Goal: Information Seeking & Learning: Learn about a topic

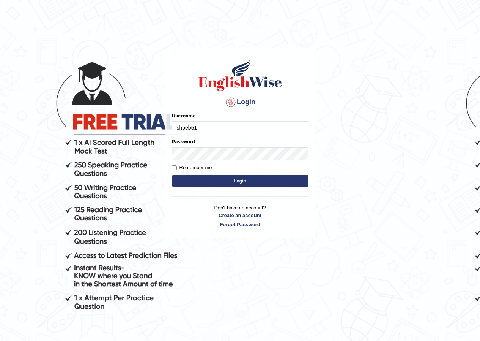
type input "shoeb51"
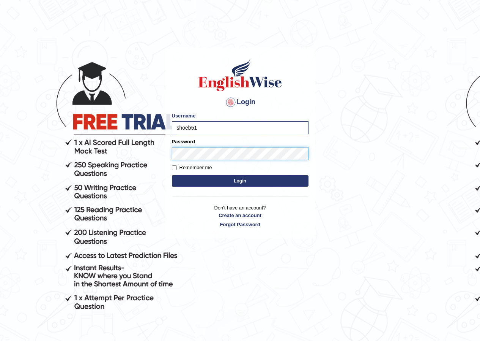
click at [172, 175] on button "Login" at bounding box center [240, 180] width 137 height 11
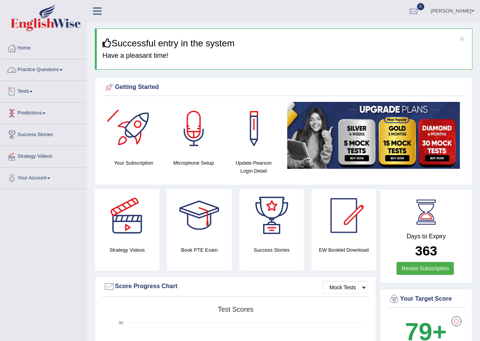
click at [57, 73] on link "Practice Questions" at bounding box center [43, 68] width 87 height 19
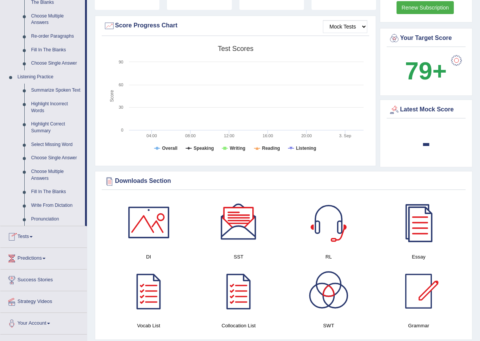
scroll to position [260, 0]
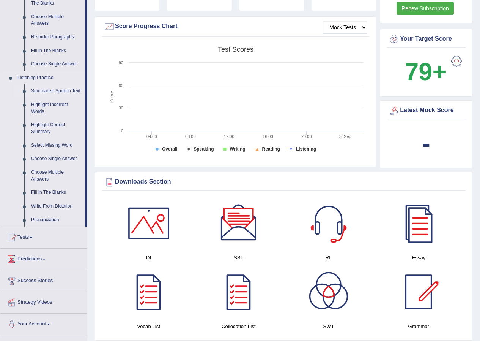
click at [55, 89] on link "Summarize Spoken Text" at bounding box center [56, 91] width 57 height 14
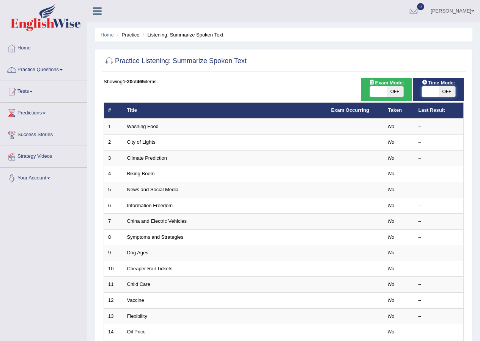
click at [430, 89] on span at bounding box center [430, 91] width 17 height 11
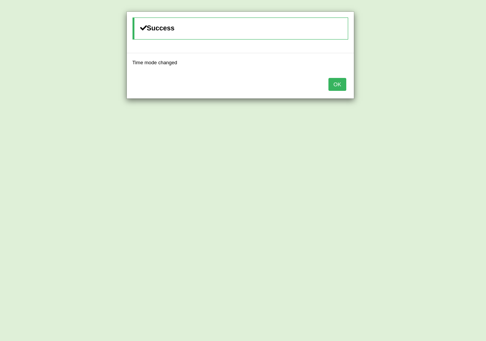
click at [328, 87] on button "OK" at bounding box center [336, 84] width 17 height 13
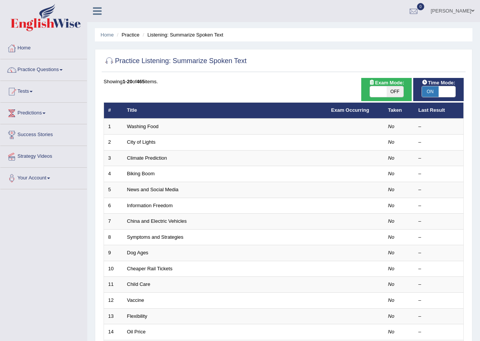
click at [445, 97] on span at bounding box center [447, 91] width 17 height 11
checkbox input "false"
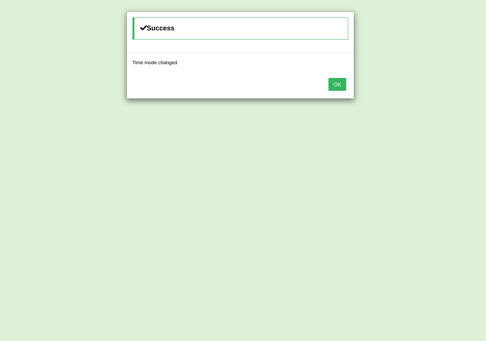
click at [338, 83] on button "OK" at bounding box center [336, 84] width 17 height 13
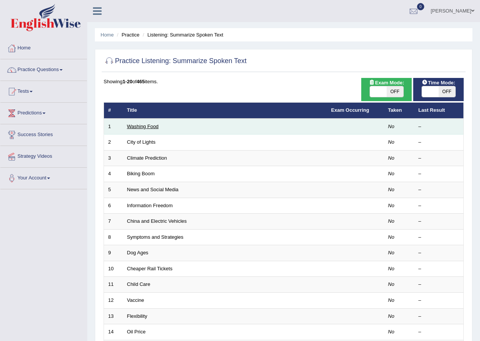
click at [146, 123] on link "Washing Food" at bounding box center [143, 126] width 32 height 6
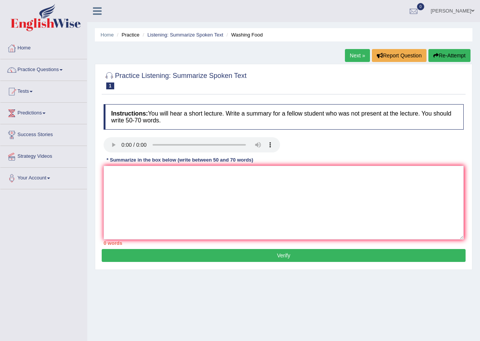
click at [422, 283] on div "Home Practice Listening: Summarize Spoken Text Washing Food Next » Report Quest…" at bounding box center [283, 190] width 393 height 380
click at [198, 193] on textarea at bounding box center [284, 203] width 360 height 74
drag, startPoint x: 268, startPoint y: 175, endPoint x: 255, endPoint y: 177, distance: 13.4
click at [255, 177] on textarea "The speaker provides brief information about food safety and proper cleaning." at bounding box center [284, 203] width 360 height 74
click at [290, 180] on textarea "The speaker provides brief information about food safety and cleaning." at bounding box center [284, 203] width 360 height 74
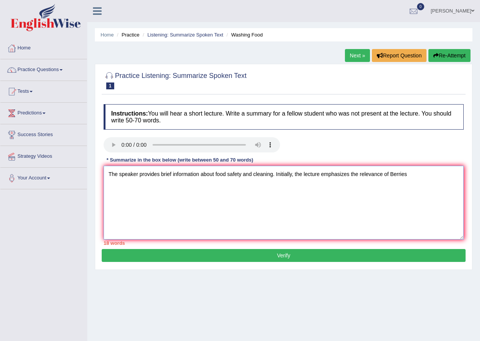
click at [395, 176] on textarea "The speaker provides brief information about food safety and cleaning. Initiall…" at bounding box center [284, 203] width 360 height 74
click at [397, 185] on textarea "The speaker provides brief information about food safety and cleaning. Initiall…" at bounding box center [284, 203] width 360 height 74
click at [402, 176] on textarea "The speaker provides brief information about food safety and cleaning. Initiall…" at bounding box center [284, 203] width 360 height 74
drag, startPoint x: 413, startPoint y: 174, endPoint x: 404, endPoint y: 178, distance: 9.7
click at [404, 178] on textarea "The speaker provides brief information about food safety and cleaning. Initiall…" at bounding box center [284, 203] width 360 height 74
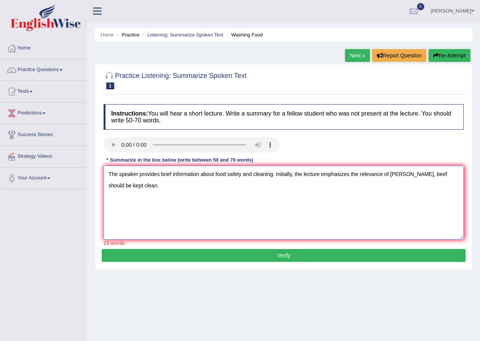
click at [332, 183] on textarea "The speaker provides brief information about food safety and cleaning. Initiall…" at bounding box center [284, 203] width 360 height 74
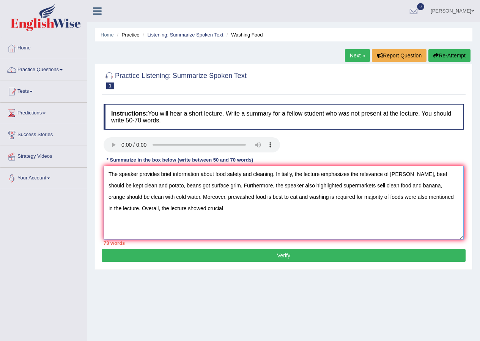
drag, startPoint x: 256, startPoint y: 197, endPoint x: 360, endPoint y: 201, distance: 104.9
click at [360, 201] on textarea "The speaker provides brief information about food safety and cleaning. Initiall…" at bounding box center [284, 203] width 360 height 74
click at [267, 196] on textarea "The speaker provides brief information about food safety and cleaning. Initiall…" at bounding box center [284, 203] width 360 height 74
drag, startPoint x: 267, startPoint y: 196, endPoint x: 360, endPoint y: 199, distance: 92.7
click at [360, 198] on textarea "The speaker provides brief information about food safety and cleaning. Initiall…" at bounding box center [284, 203] width 360 height 74
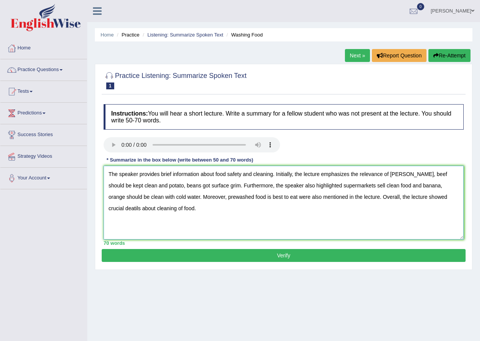
drag, startPoint x: 165, startPoint y: 186, endPoint x: 148, endPoint y: 190, distance: 17.6
click at [148, 190] on textarea "The speaker provides brief information about food safety and cleaning. Initiall…" at bounding box center [284, 203] width 360 height 74
drag, startPoint x: 158, startPoint y: 185, endPoint x: 185, endPoint y: 188, distance: 27.5
click at [185, 188] on textarea "The speaker provides brief information about food safety and cleaning. Initiall…" at bounding box center [284, 203] width 360 height 74
drag, startPoint x: 417, startPoint y: 175, endPoint x: 455, endPoint y: 179, distance: 38.5
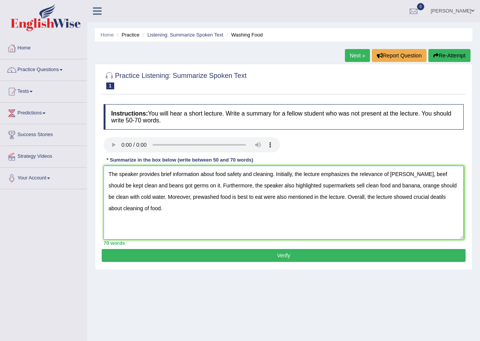
click at [455, 179] on textarea "The speaker provides brief information about food safety and cleaning. Initiall…" at bounding box center [284, 203] width 360 height 74
drag, startPoint x: 417, startPoint y: 175, endPoint x: 431, endPoint y: 178, distance: 14.0
click at [431, 178] on textarea "The speaker provides brief information about food safety and cleaning. Initiall…" at bounding box center [284, 203] width 360 height 74
click at [404, 176] on textarea "The speaker provides brief information about food safety and cleaning. Initiall…" at bounding box center [284, 203] width 360 height 74
click at [417, 175] on textarea "The speaker provides brief information about food safety and cleaning. Initiall…" at bounding box center [284, 203] width 360 height 74
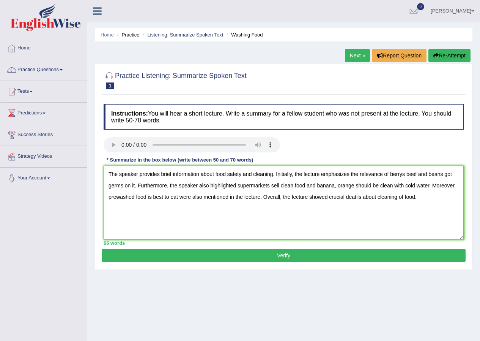
click at [405, 175] on textarea "The speaker provides brief information about food safety and cleaning. Initiall…" at bounding box center [284, 203] width 360 height 74
click at [433, 193] on textarea "The speaker provides brief information about food safety and cleaning. Initiall…" at bounding box center [284, 203] width 360 height 74
drag, startPoint x: 447, startPoint y: 175, endPoint x: 134, endPoint y: 188, distance: 312.4
click at [134, 188] on textarea "The speaker provides brief information about food safety and cleaning. Initiall…" at bounding box center [284, 203] width 360 height 74
click at [405, 177] on textarea "The speaker provides brief information about food safety and cleaning. Initiall…" at bounding box center [284, 203] width 360 height 74
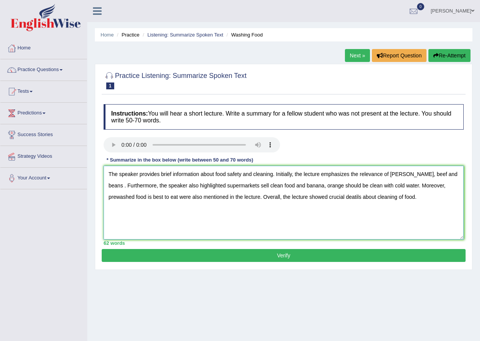
click at [405, 176] on textarea "The speaker provides brief information about food safety and cleaning. Initiall…" at bounding box center [284, 203] width 360 height 74
click at [412, 198] on textarea "The speaker provides brief information about food safety and cleaning. Initiall…" at bounding box center [284, 203] width 360 height 74
type textarea "The speaker provides brief information about food safety and cleaning. Initiall…"
click at [351, 258] on button "Verify" at bounding box center [284, 255] width 364 height 13
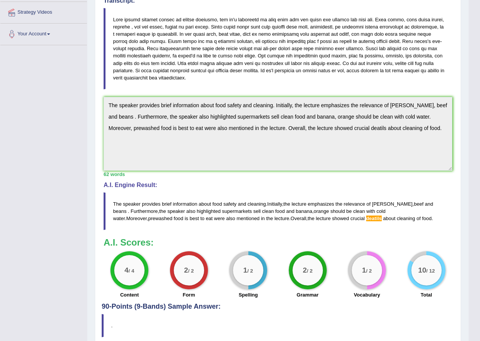
scroll to position [25, 0]
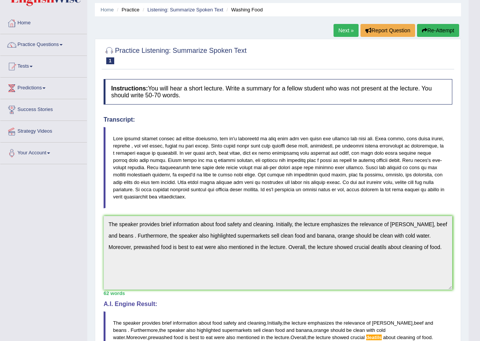
click at [338, 24] on link "Next »" at bounding box center [346, 30] width 25 height 13
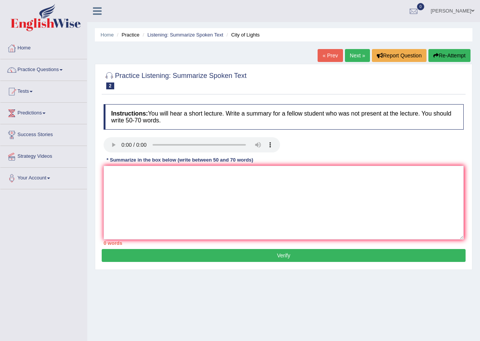
click at [347, 55] on link "Next »" at bounding box center [357, 55] width 25 height 13
click at [370, 218] on textarea at bounding box center [284, 203] width 360 height 74
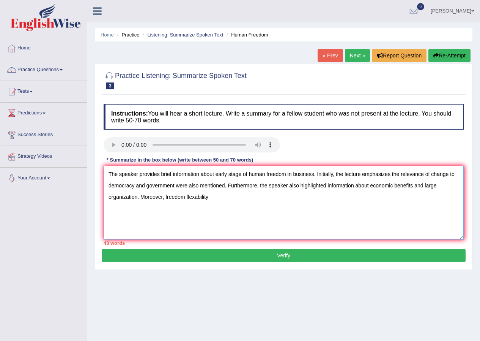
drag, startPoint x: 198, startPoint y: 200, endPoint x: 202, endPoint y: 204, distance: 5.4
click at [198, 200] on textarea "The speaker provides brief information about early stage of human freedom in bu…" at bounding box center [284, 203] width 360 height 74
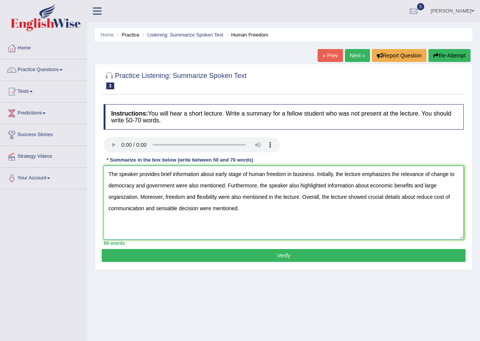
drag, startPoint x: 169, startPoint y: 205, endPoint x: 175, endPoint y: 205, distance: 5.3
click at [171, 205] on textarea "The speaker provides brief information about early stage of human freedom in bu…" at bounding box center [284, 203] width 360 height 74
drag, startPoint x: 182, startPoint y: 175, endPoint x: 172, endPoint y: 159, distance: 18.3
click at [180, 175] on textarea "The speaker provides brief information about early stage of human freedom in bu…" at bounding box center [284, 203] width 360 height 74
click at [199, 212] on textarea "The speaker provides brief information about early stage of human freedom in bu…" at bounding box center [284, 203] width 360 height 74
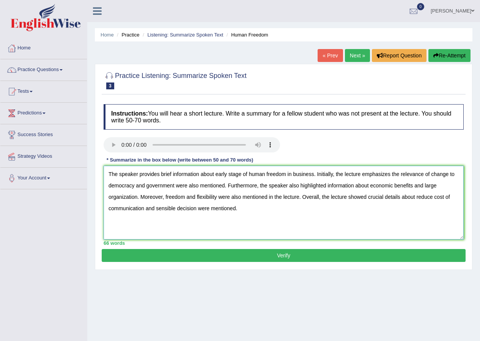
click at [272, 208] on textarea "The speaker provides brief information about early stage of human freedom in bu…" at bounding box center [284, 203] width 360 height 74
click at [211, 212] on textarea "The speaker provides brief information about early stage of human freedom in bu…" at bounding box center [284, 203] width 360 height 74
type textarea "The speaker provides brief information about early stage of human freedom in bu…"
click at [295, 255] on button "Verify" at bounding box center [284, 255] width 364 height 13
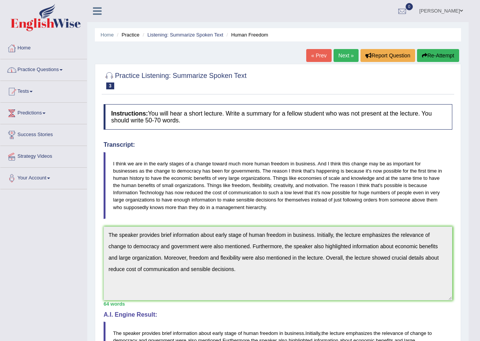
click at [61, 77] on link "Practice Questions" at bounding box center [43, 68] width 87 height 19
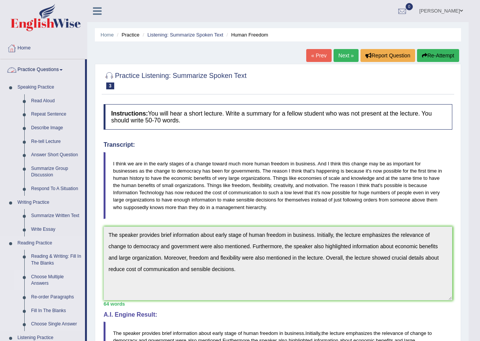
scroll to position [190, 0]
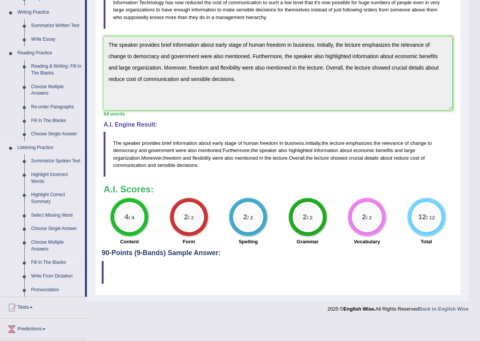
click at [46, 263] on link "Fill In The Blanks" at bounding box center [56, 263] width 57 height 14
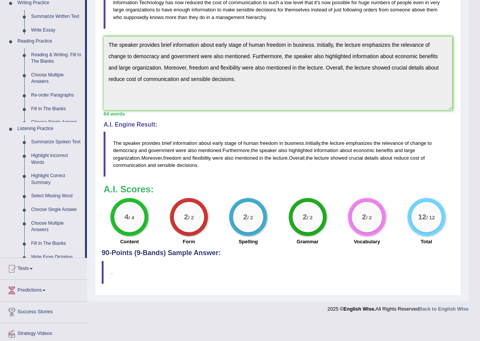
scroll to position [169, 0]
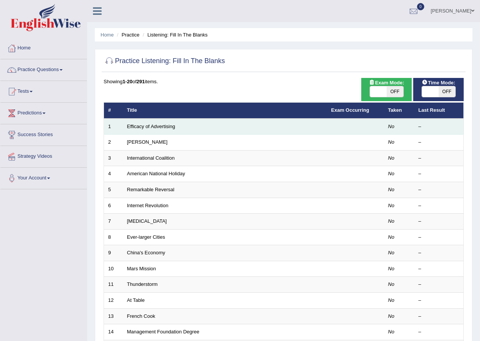
click at [165, 129] on td "Efficacy of Advertising" at bounding box center [225, 126] width 204 height 16
click at [166, 124] on link "Efficacy of Advertising" at bounding box center [151, 126] width 48 height 6
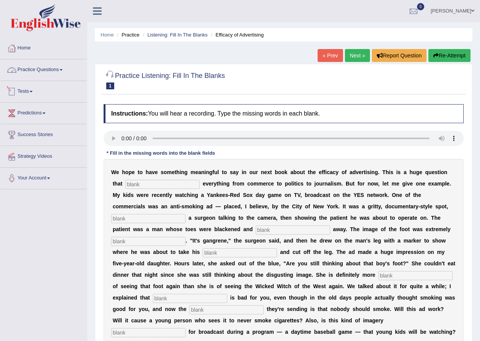
click at [22, 67] on link "Practice Questions" at bounding box center [43, 68] width 87 height 19
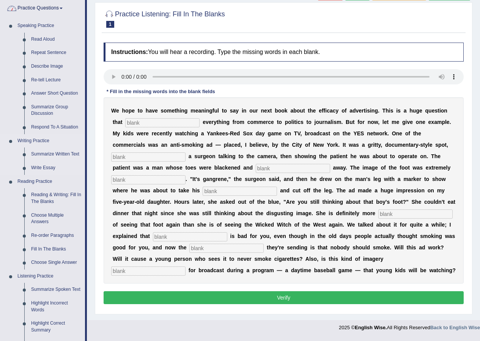
scroll to position [228, 0]
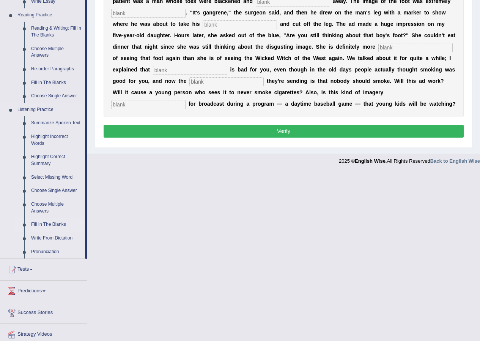
click at [52, 223] on link "Fill In The Blanks" at bounding box center [56, 225] width 57 height 14
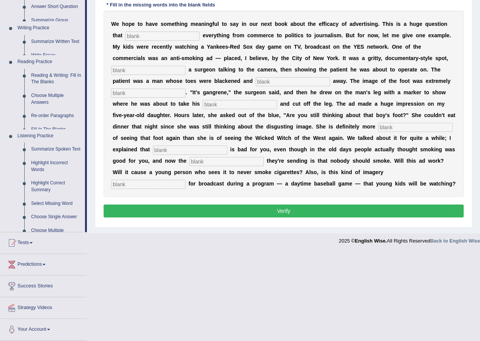
scroll to position [60, 0]
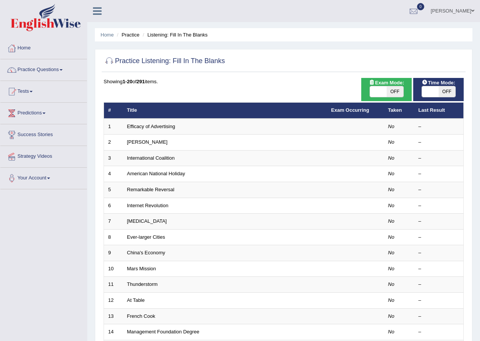
click at [446, 92] on span "OFF" at bounding box center [447, 91] width 17 height 11
checkbox input "true"
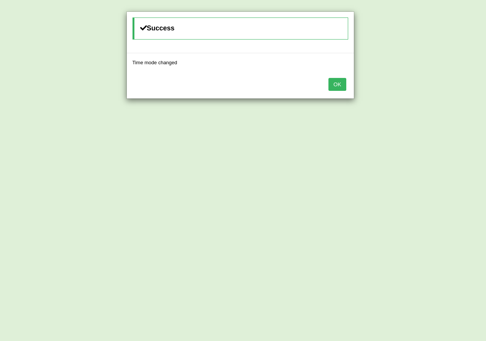
click at [340, 86] on button "OK" at bounding box center [336, 84] width 17 height 13
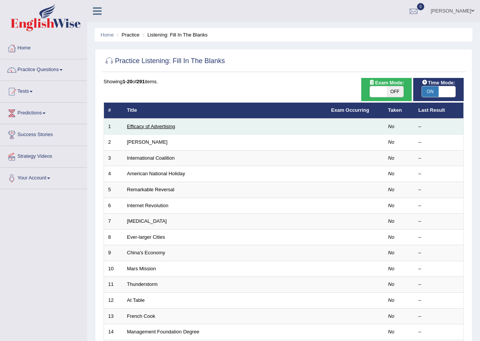
click at [150, 124] on link "Efficacy of Advertising" at bounding box center [151, 126] width 48 height 6
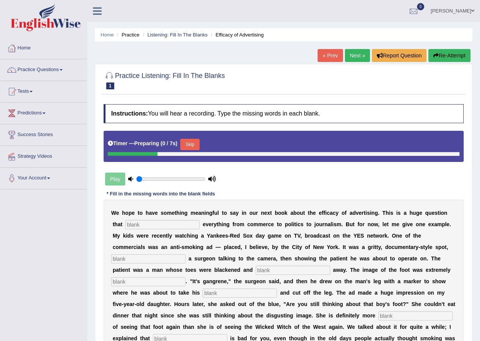
click at [187, 225] on input "text" at bounding box center [162, 224] width 74 height 9
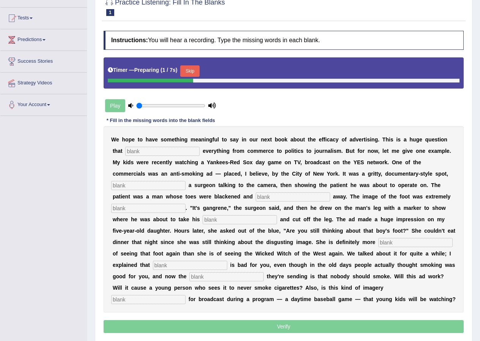
scroll to position [76, 0]
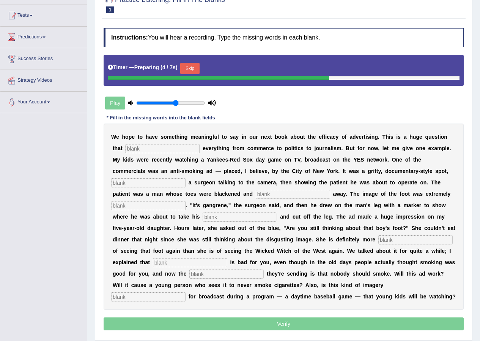
drag, startPoint x: 155, startPoint y: 104, endPoint x: 176, endPoint y: 103, distance: 21.3
type input "0.6"
click at [176, 103] on input "range" at bounding box center [170, 103] width 69 height 6
click at [161, 155] on div "W e h o p e t o h a v e s o m e t h i n g m e a n i n g f u l t o s a y i n o u…" at bounding box center [284, 216] width 360 height 186
click at [164, 151] on input "text" at bounding box center [162, 148] width 74 height 9
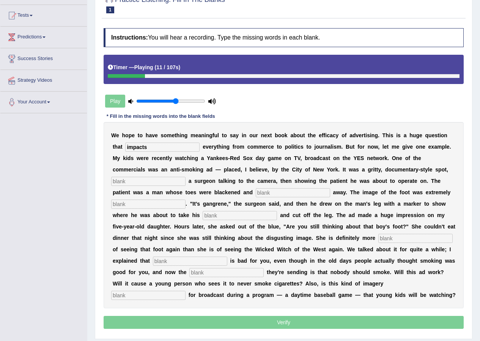
type input "impacts"
type input "featuring"
type input "rotting"
type input "discusting"
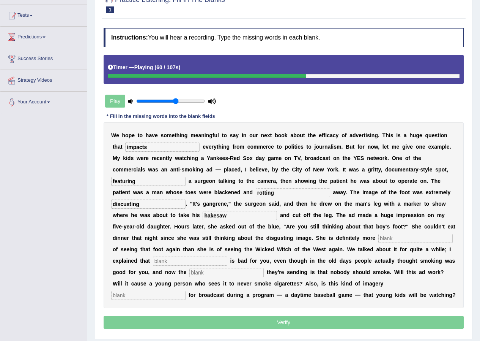
type input "hakesaw"
type input "scared"
type input "smoking"
type input "message"
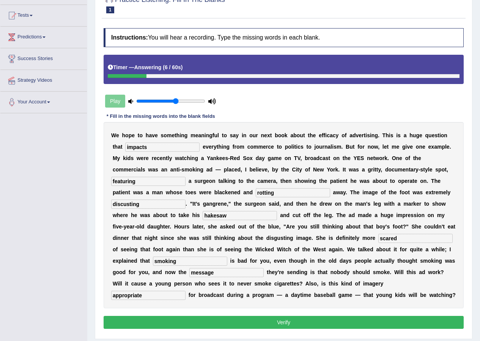
type input "appropriate"
click at [207, 276] on input "message" at bounding box center [226, 272] width 74 height 9
click at [218, 218] on input "hakesaw" at bounding box center [240, 215] width 74 height 9
click at [212, 216] on input "hakesaw" at bounding box center [240, 215] width 74 height 9
click at [219, 216] on input "hackesaw" at bounding box center [240, 215] width 74 height 9
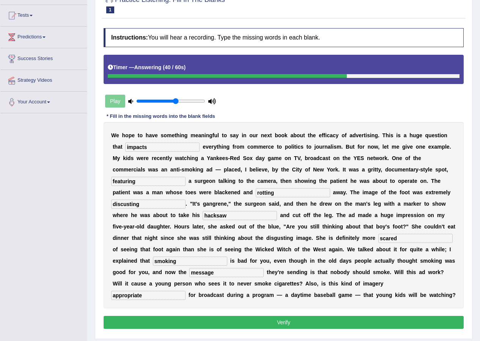
type input "hacksaw"
click at [119, 206] on input "discusting" at bounding box center [148, 203] width 74 height 9
type input "disgusting"
click at [343, 321] on button "Verify" at bounding box center [284, 322] width 360 height 13
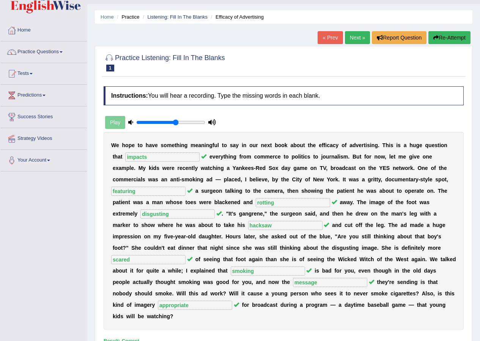
scroll to position [0, 0]
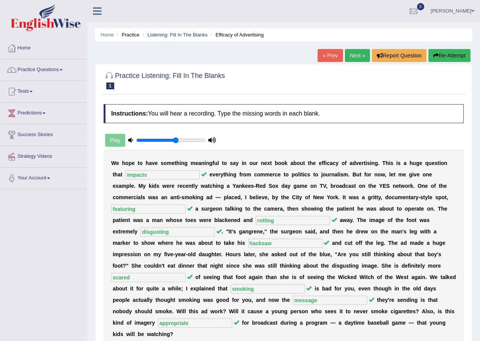
click at [355, 58] on link "Next »" at bounding box center [357, 55] width 25 height 13
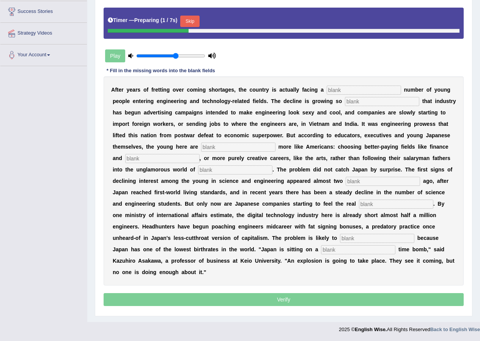
click at [356, 82] on div "A f t e r y e a r s o f f r e t t i n g o v e r c o m i n g s h o r t a g e s ,…" at bounding box center [284, 180] width 360 height 209
click at [357, 90] on input "text" at bounding box center [364, 89] width 74 height 9
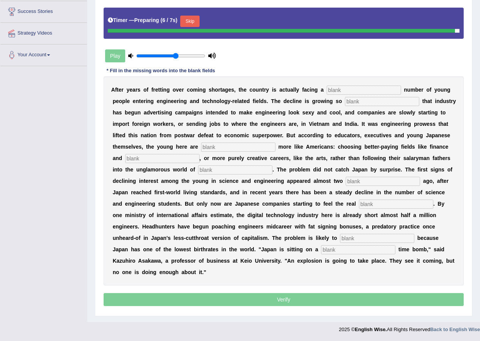
scroll to position [122, 0]
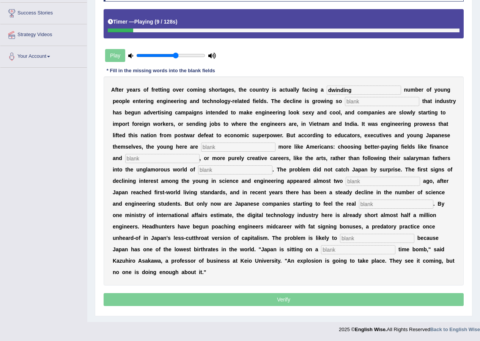
type input "dwinding"
type input "drastic"
type input "behavuing"
type input "medicine"
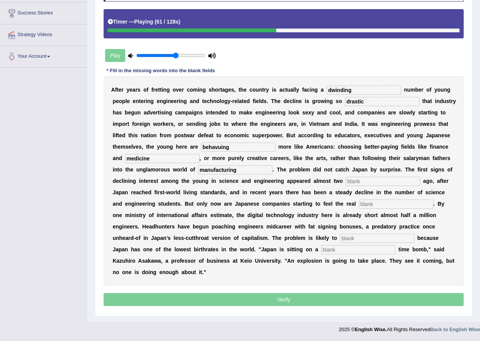
type input "manufacturing"
type input "decades"
type input "pinch"
type input "worsing"
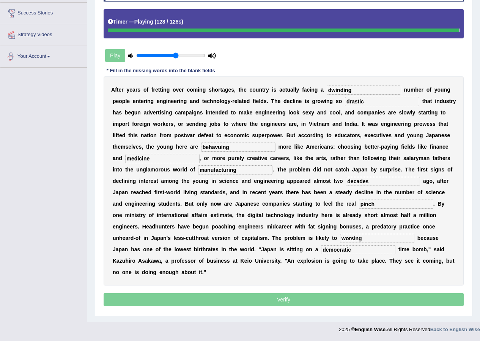
type input "democratic"
click at [166, 55] on input "range" at bounding box center [170, 55] width 69 height 6
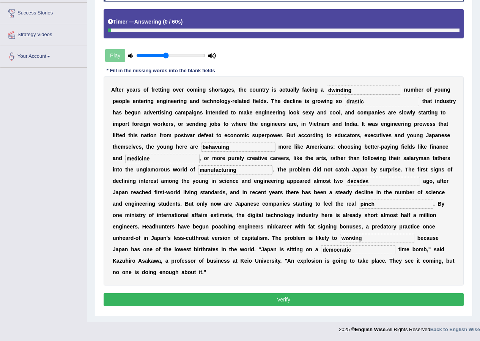
click at [169, 55] on input "range" at bounding box center [170, 55] width 69 height 6
type input "0.55"
click at [171, 55] on input "range" at bounding box center [170, 55] width 69 height 6
click at [337, 91] on input "dwinding" at bounding box center [364, 89] width 74 height 9
click at [339, 91] on input "dwinding" at bounding box center [364, 89] width 74 height 9
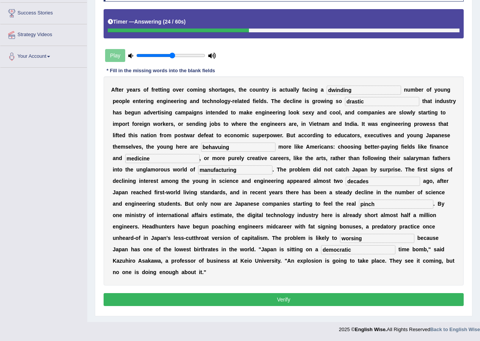
click at [363, 92] on input "dwinding" at bounding box center [364, 89] width 74 height 9
click at [344, 92] on input "dwinding" at bounding box center [364, 89] width 74 height 9
click at [332, 94] on input "dwilling" at bounding box center [364, 89] width 74 height 9
drag, startPoint x: 349, startPoint y: 90, endPoint x: 356, endPoint y: 91, distance: 6.9
click at [356, 91] on input "dwilling" at bounding box center [364, 89] width 74 height 9
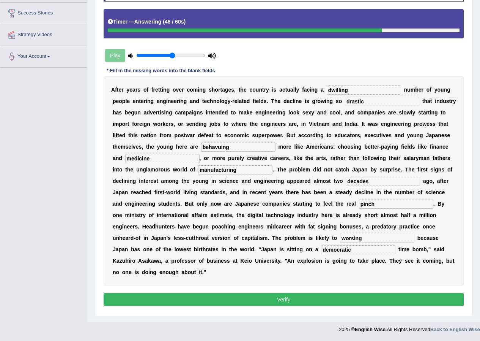
click at [356, 91] on input "dwilling" at bounding box center [364, 89] width 74 height 9
click at [332, 92] on input "dwilling" at bounding box center [364, 89] width 74 height 9
type input "dwilling"
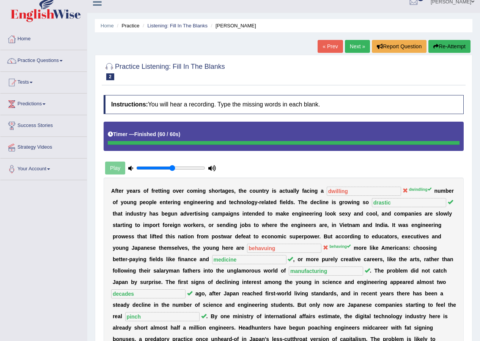
scroll to position [9, 0]
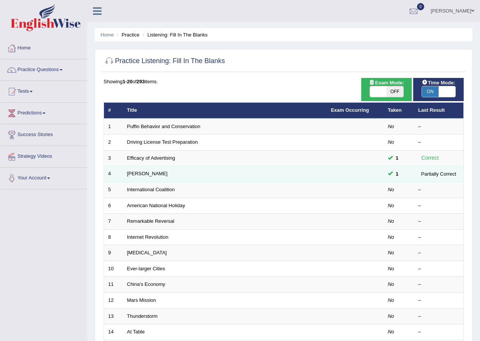
drag, startPoint x: 137, startPoint y: 176, endPoint x: 143, endPoint y: 168, distance: 9.8
click at [143, 168] on td "[PERSON_NAME]" at bounding box center [225, 174] width 204 height 16
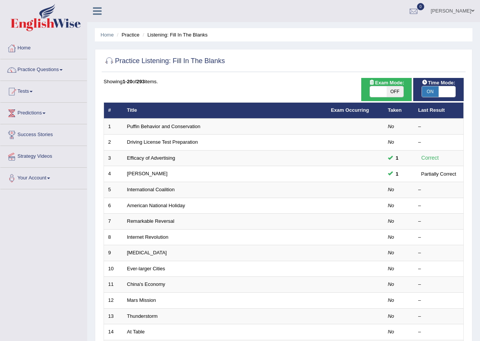
click at [442, 85] on span "Time Mode:" at bounding box center [438, 83] width 39 height 8
click at [442, 89] on span at bounding box center [447, 91] width 17 height 11
checkbox input "false"
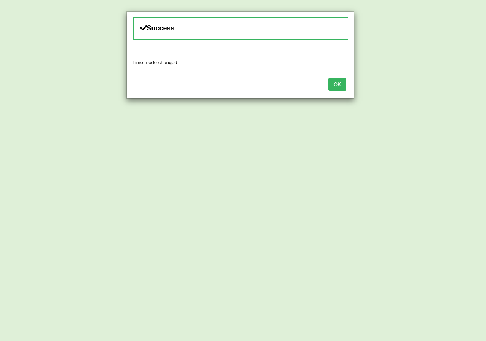
click at [331, 82] on button "OK" at bounding box center [336, 84] width 17 height 13
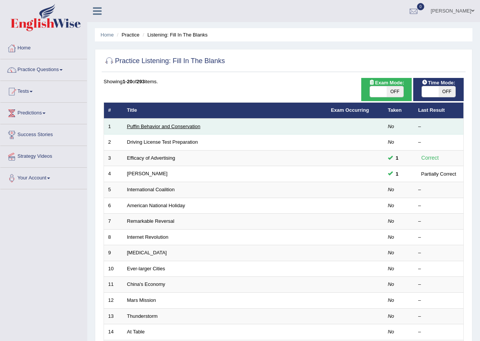
click at [155, 127] on link "Puffin Behavior and Conservation" at bounding box center [163, 126] width 73 height 6
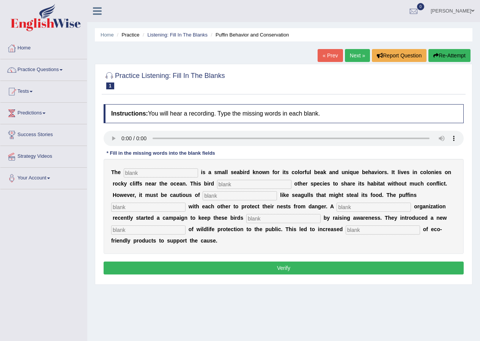
click at [159, 175] on input "text" at bounding box center [161, 172] width 74 height 9
type input "puffin"
type input "allows"
type input "predators"
type input "copportaue"
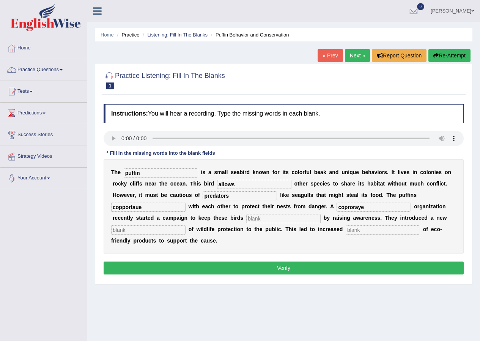
type input "coproraye"
click at [446, 58] on button "Re-Attempt" at bounding box center [450, 55] width 42 height 13
click at [133, 174] on input "text" at bounding box center [161, 172] width 74 height 9
type input "puffin"
type input "allows"
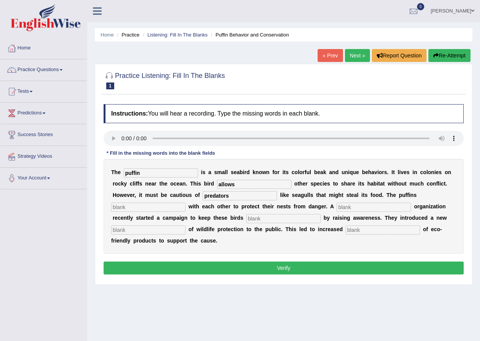
type input "predators"
type input "cooportae"
type input "coporate"
type input "safe"
type input "conception"
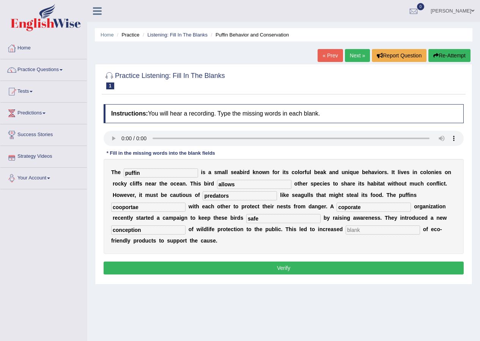
click at [144, 172] on input "puffin" at bounding box center [161, 172] width 74 height 9
click at [122, 208] on input "cooportae" at bounding box center [148, 206] width 74 height 9
type input "corporate"
click at [120, 204] on input "corporate" at bounding box center [148, 206] width 74 height 9
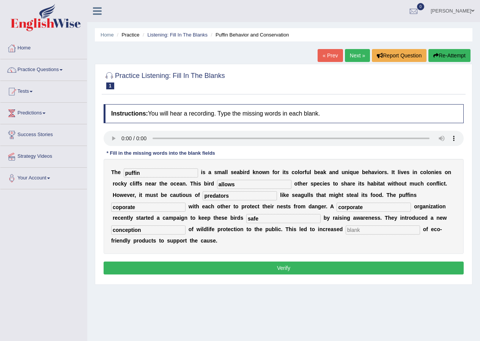
type input "coporate"
click at [355, 231] on input "text" at bounding box center [383, 229] width 74 height 9
click at [381, 229] on input "text" at bounding box center [383, 229] width 74 height 9
type input "consumption"
click at [172, 264] on button "Verify" at bounding box center [284, 267] width 360 height 13
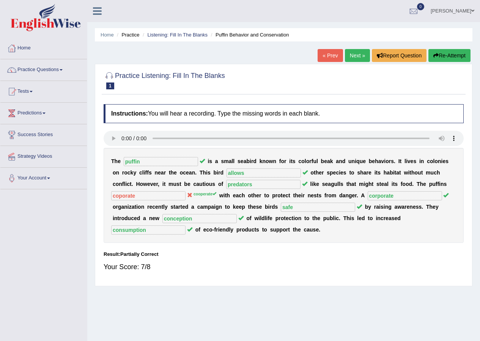
click at [358, 57] on link "Next »" at bounding box center [357, 55] width 25 height 13
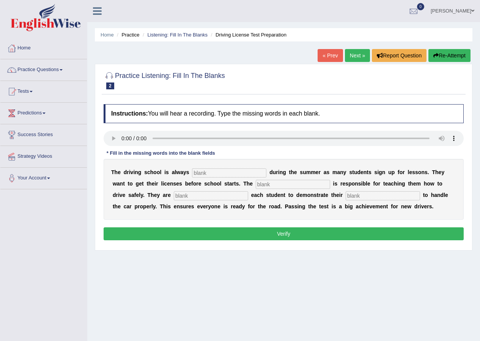
click at [202, 176] on input "text" at bounding box center [229, 172] width 74 height 9
click at [200, 174] on input "text" at bounding box center [229, 172] width 74 height 9
type input "busy"
type input "instructer"
type input "requer`"
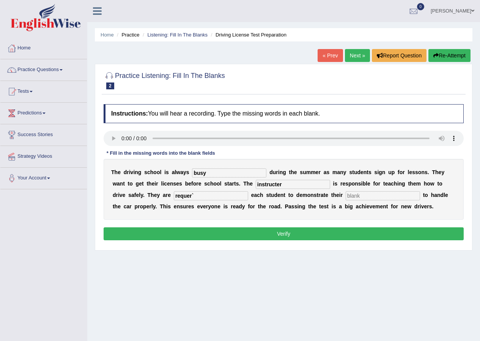
type input "c"
click at [371, 196] on input "text" at bounding box center [383, 195] width 74 height 9
type input "ability"
click at [202, 194] on input "requer`" at bounding box center [211, 195] width 74 height 9
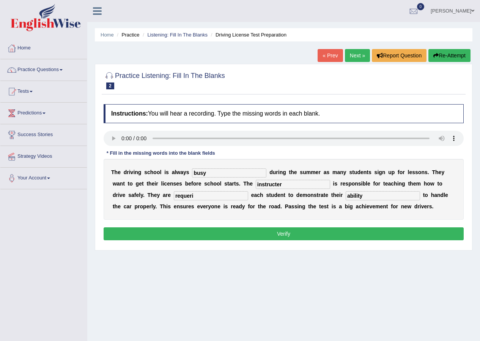
click at [319, 286] on div "Home Practice Listening: Fill In The Blanks Driving License Test Preparation « …" at bounding box center [283, 190] width 393 height 380
click at [195, 196] on input "requeri" at bounding box center [211, 195] width 74 height 9
type input "require"
click at [263, 231] on button "Verify" at bounding box center [284, 233] width 360 height 13
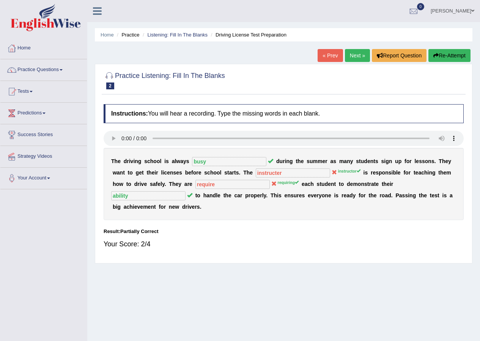
click at [443, 49] on button "Re-Attempt" at bounding box center [450, 55] width 42 height 13
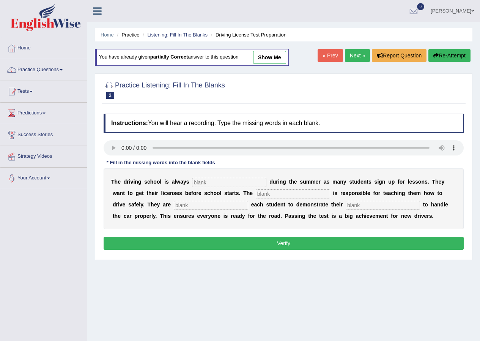
click at [240, 181] on input "text" at bounding box center [229, 182] width 74 height 9
click at [233, 185] on input "text" at bounding box center [229, 182] width 74 height 9
type input "vusy"
type input "instructor"
type input "requiring"
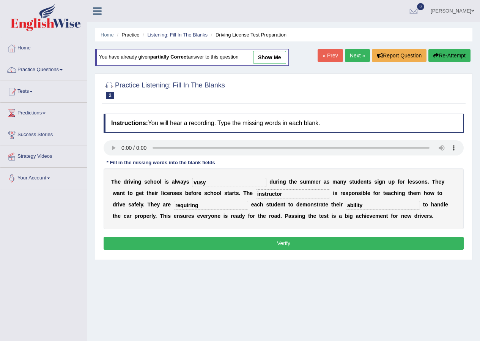
type input "ability"
click at [193, 184] on input "vusy" at bounding box center [229, 182] width 74 height 9
click at [197, 185] on input "vusy" at bounding box center [229, 182] width 74 height 9
type input "busy"
click at [300, 240] on button "Verify" at bounding box center [284, 243] width 360 height 13
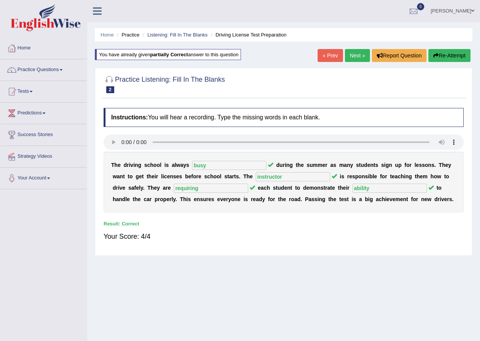
click at [358, 64] on div "Home Practice Listening: Fill In The Blanks Driving License Test Preparation Yo…" at bounding box center [283, 190] width 393 height 380
click at [360, 56] on link "Next »" at bounding box center [357, 55] width 25 height 13
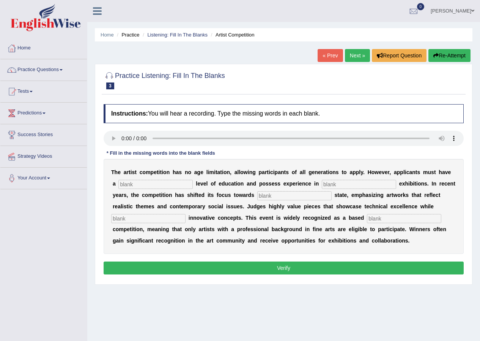
click at [136, 180] on input "text" at bounding box center [155, 184] width 74 height 9
type input "graduate"
type input "scuplture"
click at [277, 194] on input "text" at bounding box center [294, 195] width 74 height 9
type input "real"
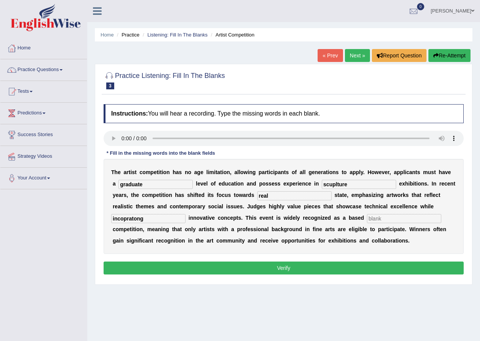
type input "incopratong"
type input "proffesion"
click at [157, 221] on input "incopratong" at bounding box center [148, 218] width 74 height 9
click at [124, 219] on input "incorporating" at bounding box center [148, 218] width 74 height 9
type input "incorporating"
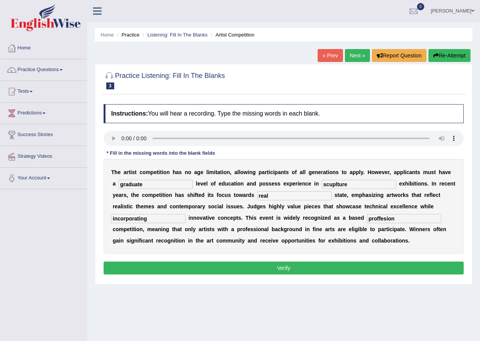
click at [244, 265] on button "Verify" at bounding box center [284, 267] width 360 height 13
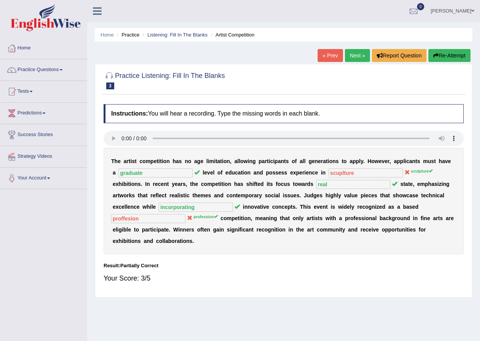
click at [356, 57] on link "Next »" at bounding box center [357, 55] width 25 height 13
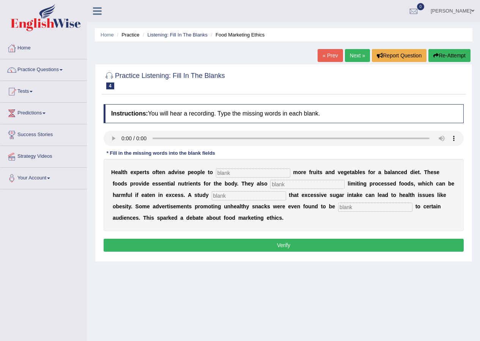
click at [231, 171] on input "text" at bounding box center [253, 172] width 74 height 9
type input "consumed"
type input "reconmentded"
type input "diagionsed"
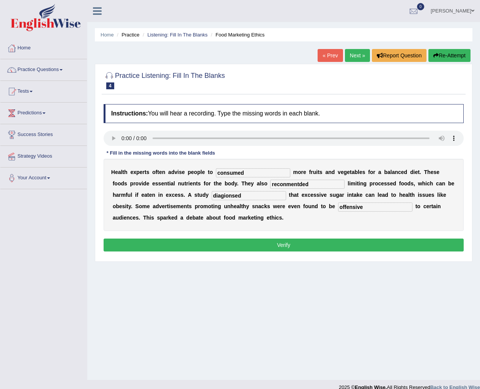
type input "offensive"
click at [225, 197] on input "diagionsed" at bounding box center [249, 195] width 74 height 9
type input "diagonsed"
drag, startPoint x: 313, startPoint y: 186, endPoint x: 284, endPoint y: 186, distance: 28.9
click at [284, 186] on input "reconmentded" at bounding box center [307, 184] width 74 height 9
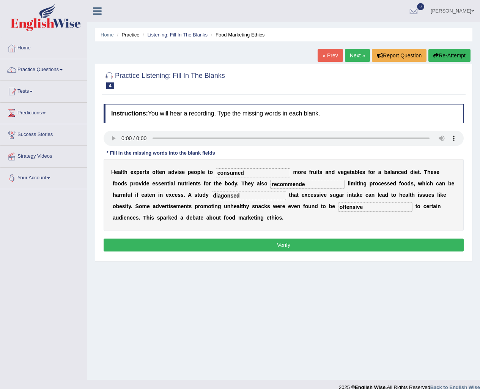
type input "recommende"
click at [316, 243] on button "Verify" at bounding box center [284, 244] width 360 height 13
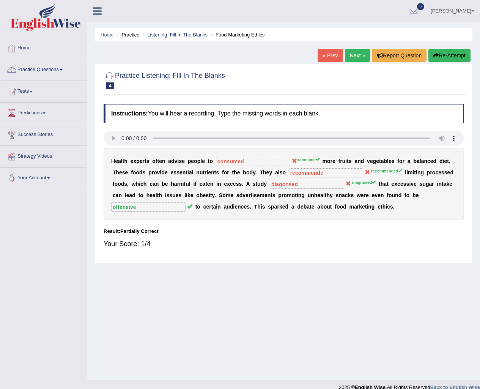
click at [459, 52] on button "Re-Attempt" at bounding box center [450, 55] width 42 height 13
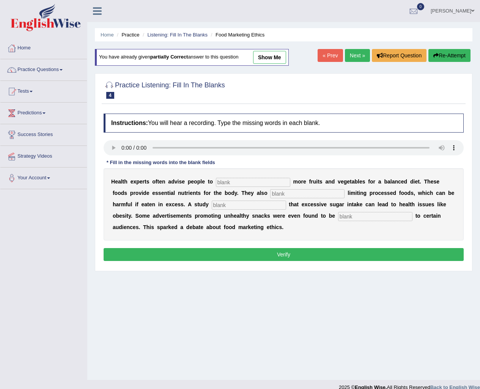
drag, startPoint x: 234, startPoint y: 182, endPoint x: 234, endPoint y: 177, distance: 4.6
click at [234, 180] on input "text" at bounding box center [253, 182] width 74 height 9
type input "consume"
click at [278, 195] on input "text" at bounding box center [307, 193] width 74 height 9
type input "recommended"
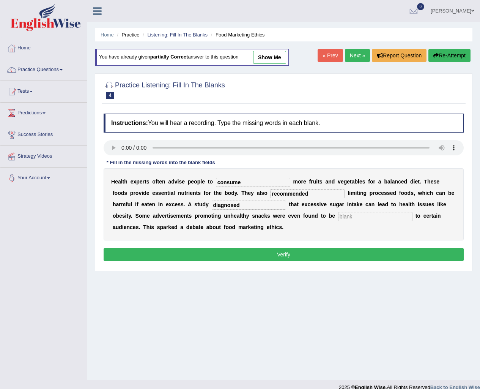
type input "diagnosed"
type input "offensive"
click at [236, 254] on button "Verify" at bounding box center [284, 254] width 360 height 13
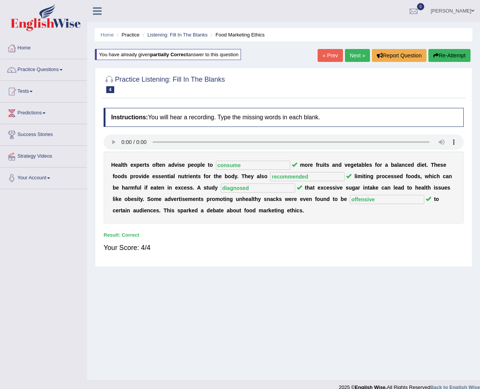
click at [350, 56] on link "Next »" at bounding box center [357, 55] width 25 height 13
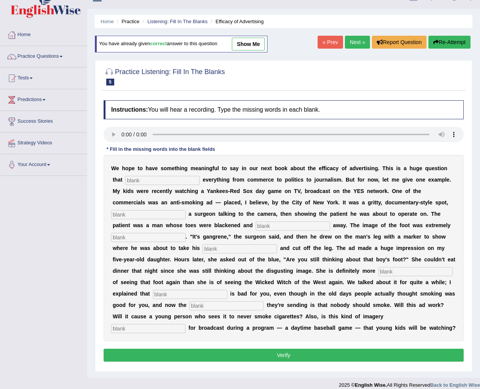
scroll to position [21, 0]
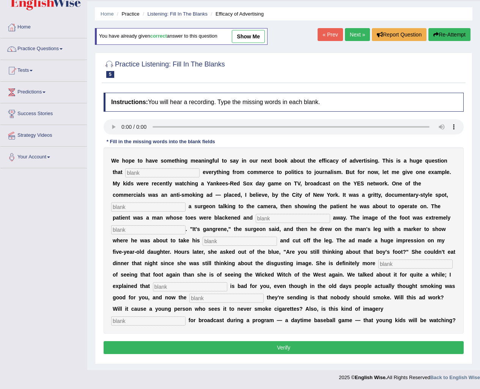
click at [172, 171] on input "text" at bounding box center [162, 172] width 74 height 9
type input "impacts"
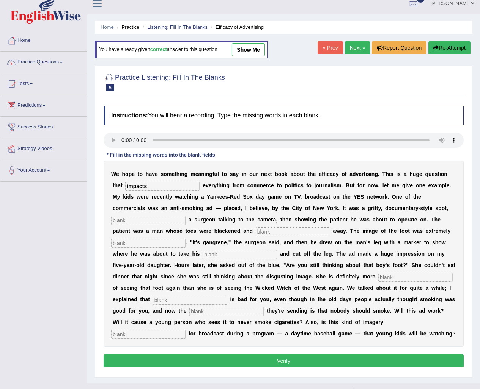
scroll to position [0, 0]
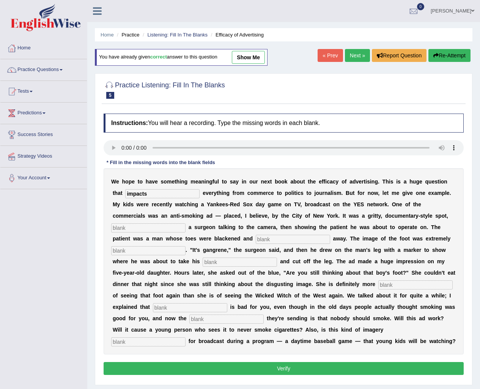
click at [358, 57] on link "Next »" at bounding box center [357, 55] width 25 height 13
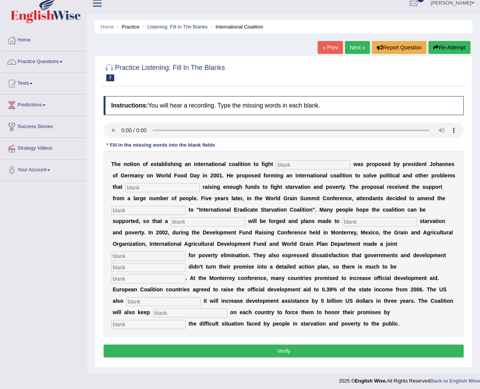
scroll to position [11, 0]
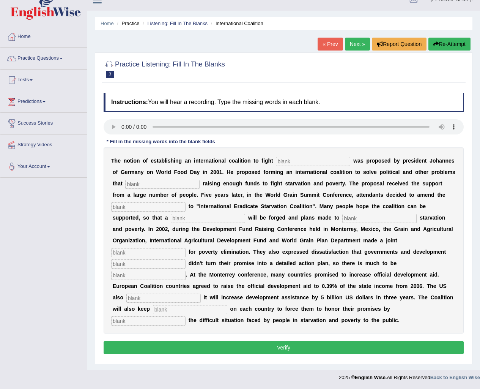
click at [295, 158] on input "text" at bounding box center [313, 161] width 74 height 9
type input "starvation"
click at [132, 184] on input "abduts" at bounding box center [162, 184] width 74 height 9
type input "absduts"
click at [150, 208] on input "text" at bounding box center [148, 206] width 74 height 9
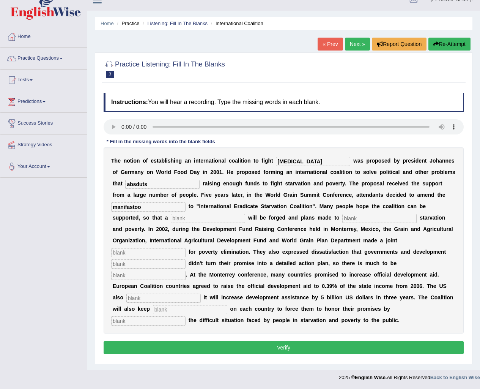
type input "manifastoo"
type input "resolution"
click at [377, 218] on input "text" at bounding box center [380, 218] width 74 height 9
type input "elimninate"
type input "appeal"
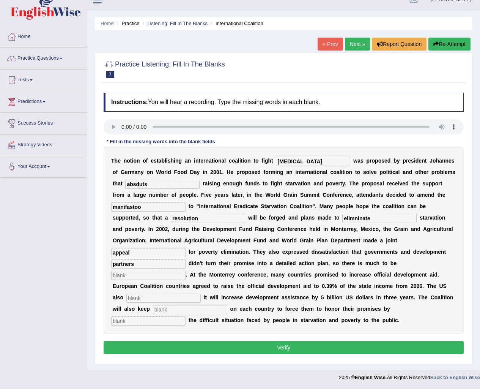
type input "partners"
type input "desired"
type input "announced"
type input "prresure"
click at [123, 324] on input "exposing" at bounding box center [148, 320] width 74 height 9
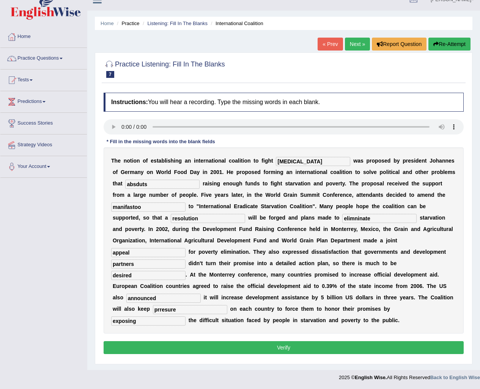
type input "exposing"
click at [136, 185] on input "absduts" at bounding box center [162, 184] width 74 height 9
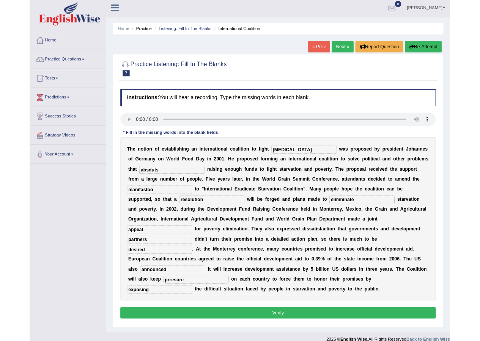
scroll to position [0, 0]
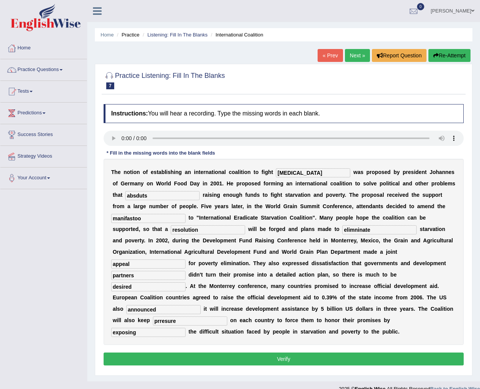
drag, startPoint x: 351, startPoint y: 231, endPoint x: 360, endPoint y: 235, distance: 10.2
click at [352, 231] on input "elimninate" at bounding box center [380, 229] width 74 height 9
type input "eliminate"
click at [136, 219] on input "manifastoo" at bounding box center [148, 218] width 74 height 9
click at [151, 219] on input "manifastoo" at bounding box center [148, 218] width 74 height 9
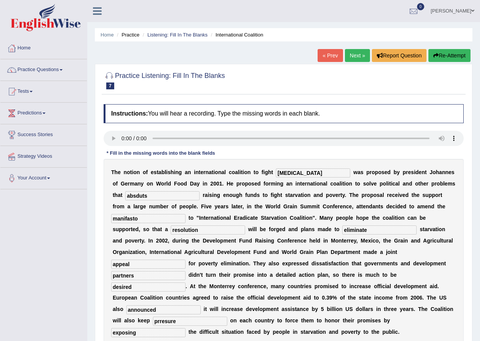
click at [129, 219] on input "manifasto" at bounding box center [148, 218] width 74 height 9
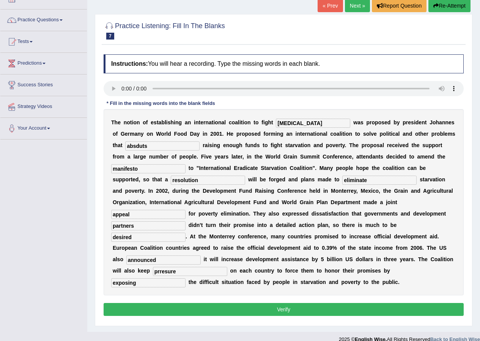
scroll to position [60, 0]
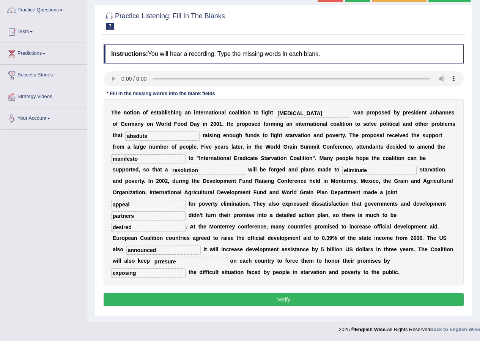
type input "manifesto"
click at [159, 265] on input "prresure" at bounding box center [190, 261] width 74 height 9
type input "pressure"
click at [207, 297] on button "Verify" at bounding box center [284, 299] width 360 height 13
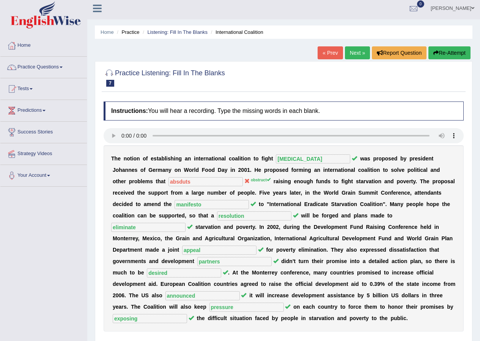
scroll to position [0, 0]
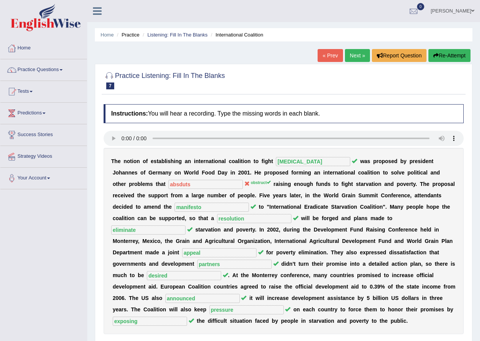
click at [358, 55] on link "Next »" at bounding box center [357, 55] width 25 height 13
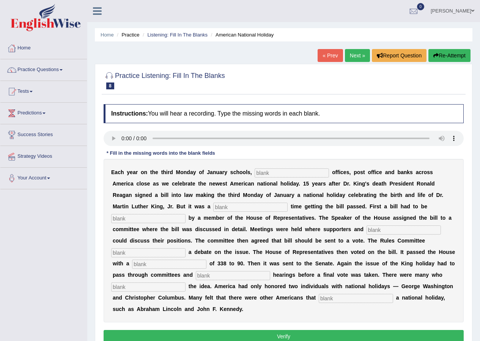
click at [257, 174] on input "text" at bounding box center [292, 172] width 74 height 9
click at [270, 174] on input "text" at bounding box center [292, 172] width 74 height 9
click at [285, 175] on input "federerak" at bounding box center [292, 172] width 74 height 9
type input "federal"
type input "tghough"
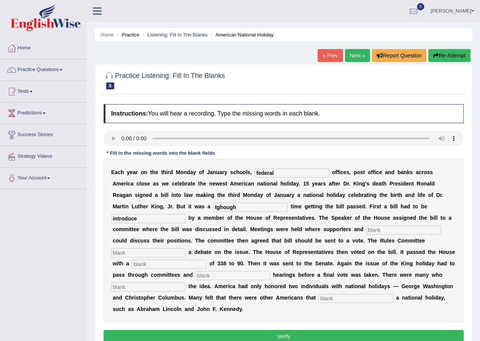
type input "introduce"
type input "opponents"
click at [159, 252] on input "text" at bounding box center [148, 252] width 74 height 9
type input "schedule"
type input "vote"
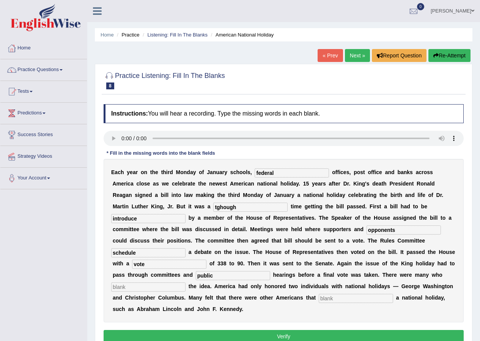
type input "public"
type input "opposed"
type input "deserved"
click at [221, 208] on input "tghough" at bounding box center [250, 206] width 74 height 9
type input "tough"
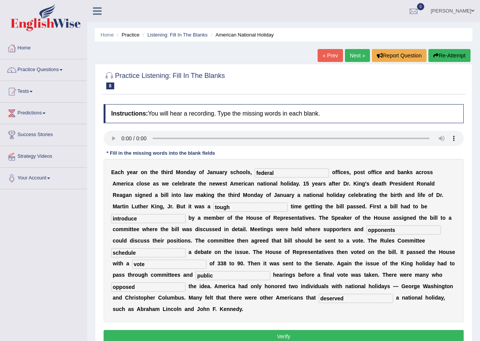
scroll to position [38, 0]
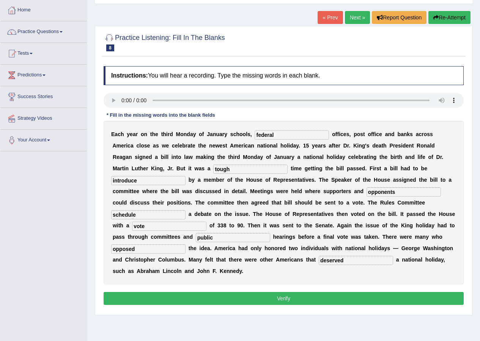
click at [246, 298] on button "Verify" at bounding box center [284, 298] width 360 height 13
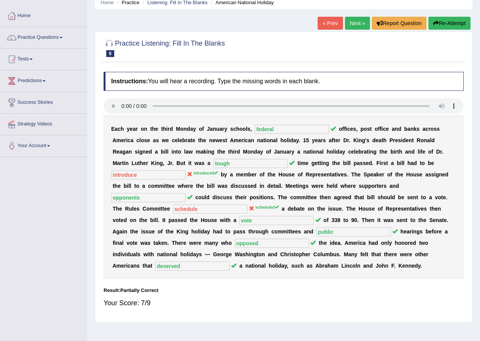
scroll to position [0, 0]
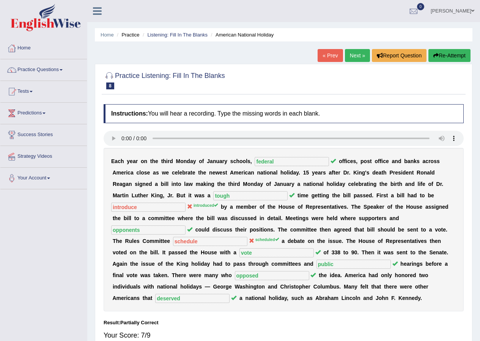
click at [361, 55] on link "Next »" at bounding box center [357, 55] width 25 height 13
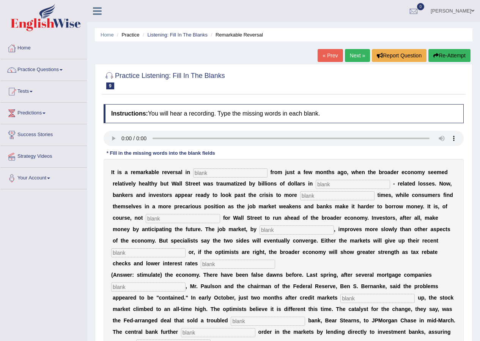
click at [213, 168] on input "text" at bounding box center [230, 172] width 74 height 9
type input "attitude"
type input "mortgage"
type input "profitagbble"
click at [332, 198] on input "profitagbble" at bounding box center [337, 195] width 74 height 9
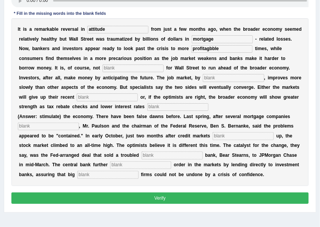
scroll to position [126, 0]
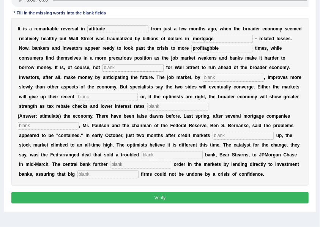
click at [127, 66] on input "text" at bounding box center [133, 68] width 61 height 8
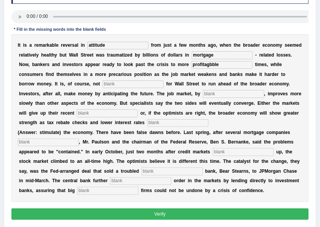
scroll to position [101, 0]
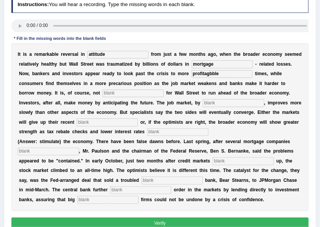
click at [130, 95] on input "text" at bounding box center [133, 94] width 61 height 8
click at [134, 92] on input "text" at bounding box center [133, 94] width 61 height 8
click at [237, 63] on input "mortgage" at bounding box center [222, 64] width 61 height 8
click at [242, 76] on input "profitagbble" at bounding box center [221, 74] width 61 height 8
type input "common"
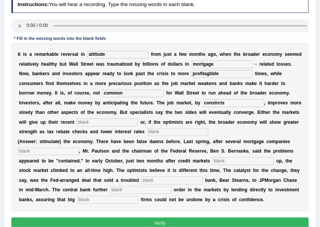
type input "constrcts"
type input "gains"
type input "stim,ulate"
type input "collompse"
type input "froze"
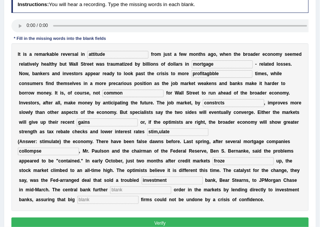
type input "investment"
type input "restored"
type input "security"
click at [158, 133] on input "stim,ulate" at bounding box center [177, 132] width 61 height 8
type input "stimulate"
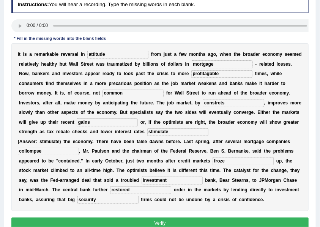
click at [37, 150] on input "collompse" at bounding box center [48, 152] width 61 height 8
type input "collapse"
click at [219, 106] on input "constrcts" at bounding box center [233, 103] width 61 height 8
type input "constructs"
click at [228, 75] on input "profitagbble" at bounding box center [221, 74] width 61 height 8
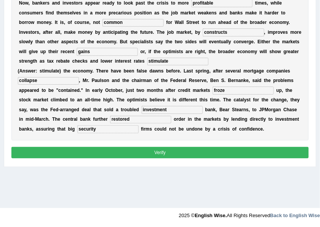
type input "profitable"
click at [118, 156] on button "Verify" at bounding box center [160, 152] width 298 height 11
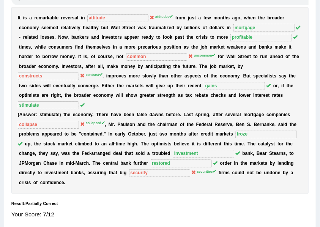
scroll to position [20, 0]
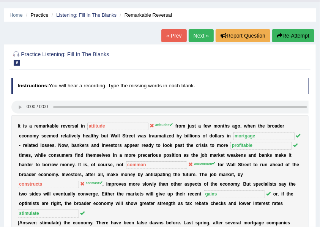
click at [205, 30] on link "Next »" at bounding box center [201, 35] width 25 height 13
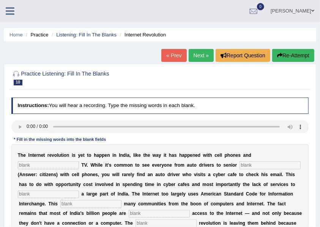
click at [44, 166] on input "text" at bounding box center [48, 165] width 61 height 8
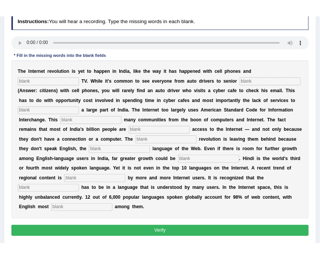
scroll to position [101, 0]
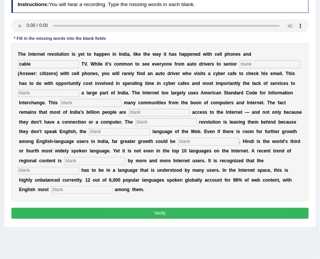
type input "cable"
type input "citizens"
type input "target"
type input "alien"
type input "denied"
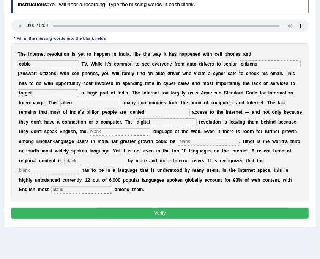
type input "digital"
type input "dominant"
type input "unleashed"
type input "preffered"
type input "content"
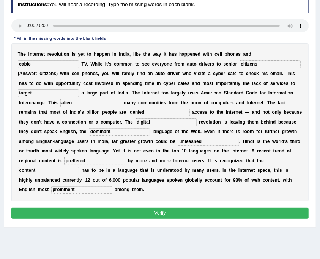
type input "prominent"
click at [90, 107] on input "alien" at bounding box center [90, 103] width 61 height 8
type input "alienaid"
click at [77, 218] on button "Verify" at bounding box center [160, 213] width 298 height 11
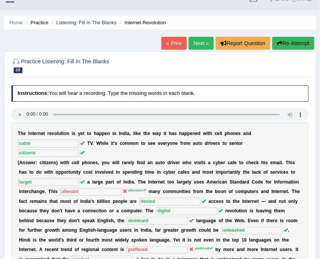
scroll to position [0, 0]
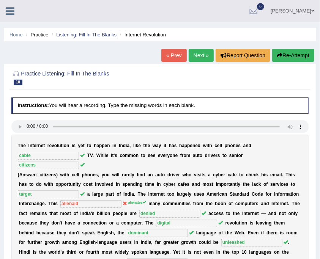
click at [98, 36] on link "Listening: Fill In The Blanks" at bounding box center [86, 35] width 60 height 6
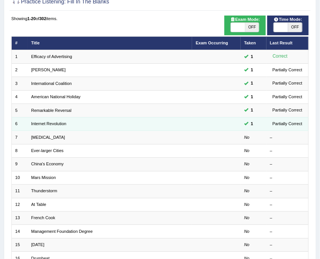
scroll to position [152, 0]
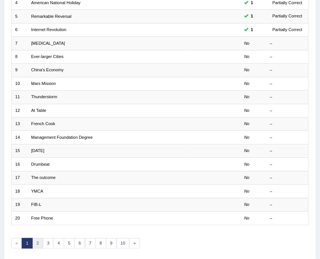
click at [38, 245] on link "2" at bounding box center [37, 243] width 11 height 11
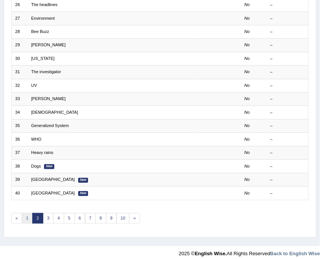
click at [27, 216] on link "1" at bounding box center [27, 218] width 11 height 11
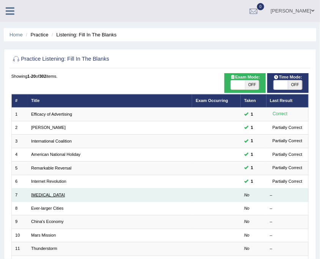
click at [33, 194] on link "[MEDICAL_DATA]" at bounding box center [48, 195] width 34 height 5
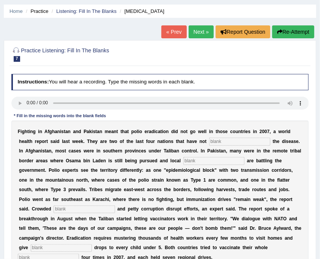
scroll to position [76, 0]
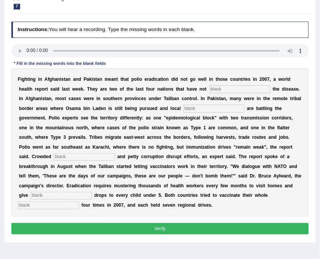
click at [224, 91] on input "text" at bounding box center [239, 89] width 61 height 8
click at [213, 87] on input "text" at bounding box center [239, 89] width 61 height 8
click at [234, 93] on div "F i g h t i n g i n A f g h a n i s t a n a n d P a k i s t a n m e a n t t h a…" at bounding box center [160, 142] width 298 height 148
click at [233, 92] on input "text" at bounding box center [239, 89] width 61 height 8
type input "elimated"
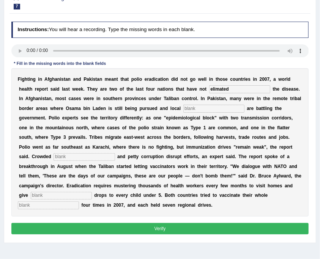
click at [204, 108] on input "text" at bounding box center [213, 109] width 61 height 8
click at [206, 107] on input "militent" at bounding box center [213, 109] width 61 height 8
type input "militanty"
type input "slums"
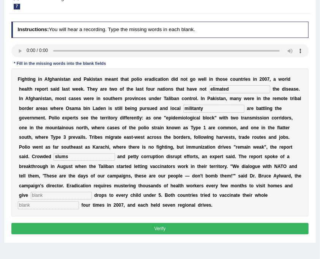
type input "c"
type input "vaccine"
type input "populations"
click at [207, 110] on input "militanty" at bounding box center [213, 109] width 61 height 8
drag, startPoint x: 219, startPoint y: 90, endPoint x: 223, endPoint y: 98, distance: 8.9
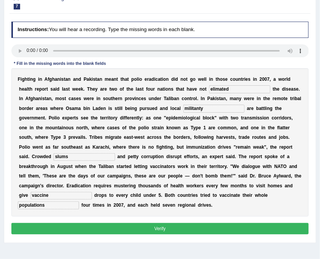
click at [219, 90] on input "elimated" at bounding box center [239, 89] width 61 height 8
type input "eliminated"
click at [207, 109] on input "militanty" at bounding box center [213, 109] width 61 height 8
type input "militant"
click at [32, 206] on input "populations" at bounding box center [48, 206] width 61 height 8
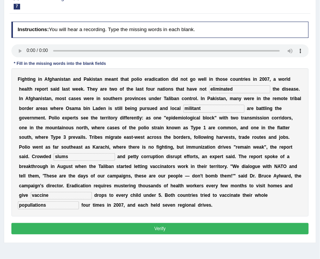
type input "popullations"
click at [137, 231] on button "Verify" at bounding box center [160, 228] width 298 height 11
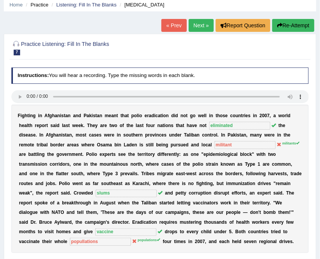
scroll to position [0, 0]
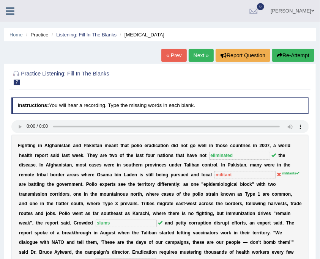
click at [202, 53] on link "Next »" at bounding box center [201, 55] width 25 height 13
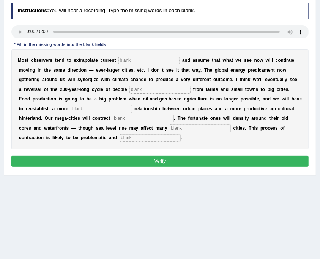
scroll to position [76, 0]
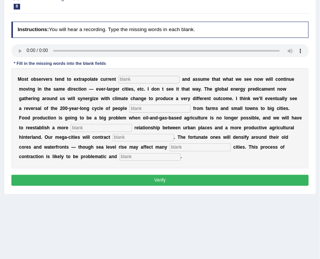
click at [157, 77] on input "text" at bounding box center [148, 80] width 61 height 8
type input "trends"
type input "moving"
type input "meaningful"
type input "substainally"
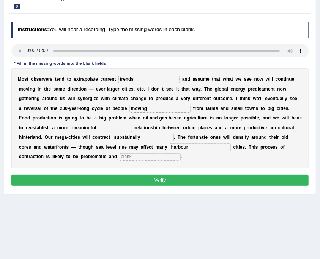
type input "harbour"
type input "disorderly"
click at [137, 139] on input "substainally" at bounding box center [143, 138] width 61 height 8
click at [135, 141] on input "substainaly" at bounding box center [143, 138] width 61 height 8
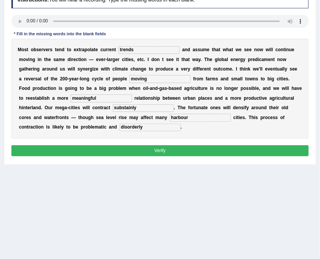
scroll to position [126, 0]
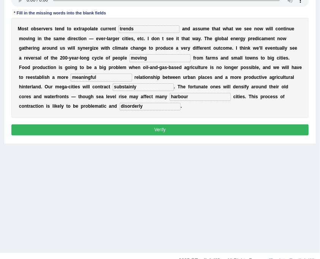
type input "substainly"
click at [177, 130] on button "Verify" at bounding box center [160, 130] width 298 height 11
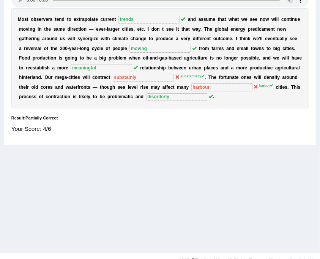
click at [227, 110] on div "Instructions: You will hear a recording. Type the missing words in each blank. …" at bounding box center [159, 55] width 301 height 174
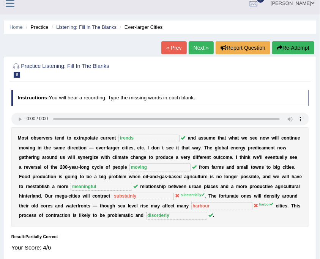
scroll to position [0, 0]
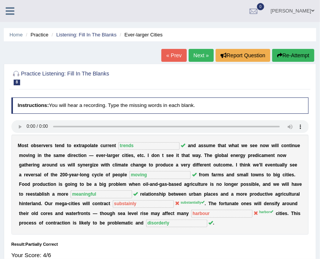
click at [211, 55] on link "Next »" at bounding box center [201, 55] width 25 height 13
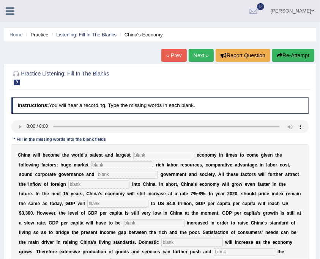
click at [145, 156] on input "text" at bounding box center [163, 156] width 61 height 8
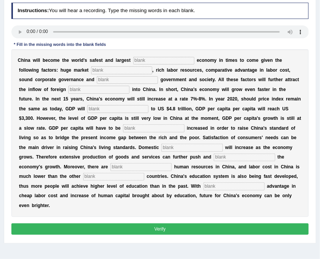
scroll to position [101, 0]
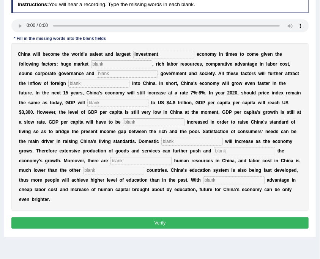
type input "investment"
type input "potential"
type input "stable"
type input "capital"
type input "amount"
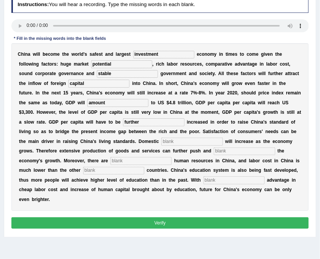
type input "further"
type input "demand"
type input "sustain"
type input "abunden"
type input "industrialsed"
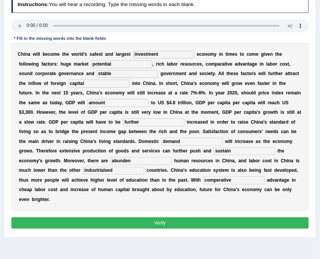
type input "comperative"
click at [103, 172] on input "industrialsed" at bounding box center [113, 171] width 61 height 8
type input "industrialised"
click at [213, 222] on button "Verify" at bounding box center [160, 223] width 298 height 11
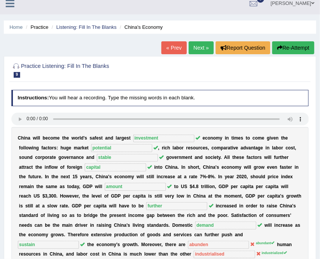
scroll to position [0, 0]
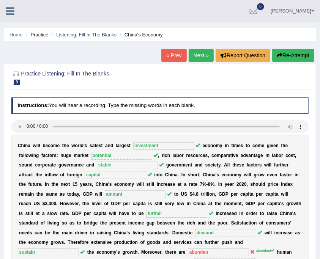
click at [205, 52] on link "Next »" at bounding box center [201, 55] width 25 height 13
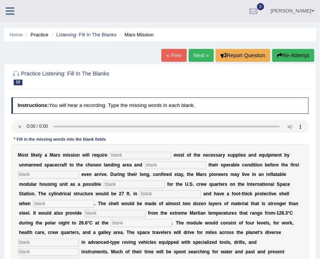
click at [151, 155] on input "text" at bounding box center [140, 156] width 61 height 8
click at [130, 156] on input "text" at bounding box center [140, 156] width 61 height 8
type input "transporting"
type input "confirming"
type input "astronat"
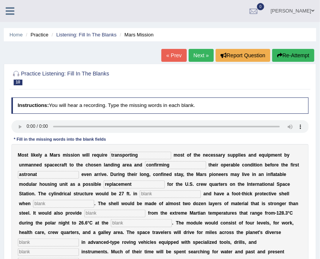
type input "replacement"
type input "diameter"
type input "inflamed"
type input "insulation"
type input "equator"
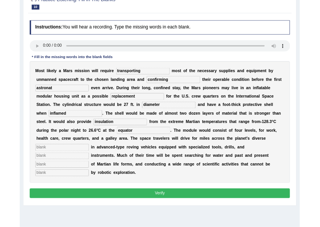
scroll to position [76, 0]
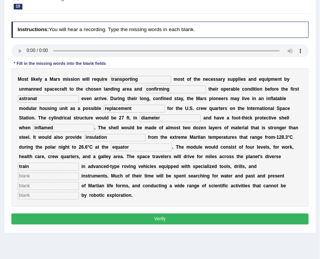
type input "train"
type input "analytical"
type input "evidence"
click at [34, 197] on input "acomphished" at bounding box center [48, 196] width 61 height 8
type input "acomplished"
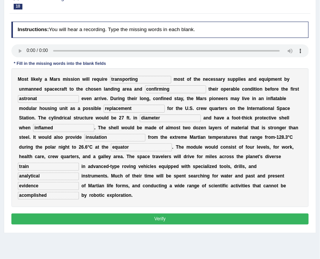
click at [28, 169] on input "train" at bounding box center [48, 167] width 61 height 8
type input "train"
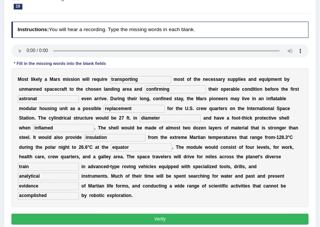
click at [43, 100] on input "astronat" at bounding box center [48, 99] width 61 height 8
type input "astronot"
click at [132, 221] on button "Verify" at bounding box center [160, 219] width 298 height 11
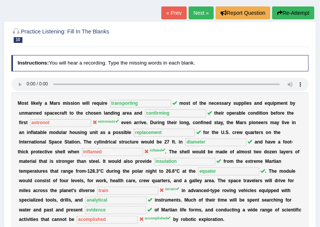
scroll to position [0, 0]
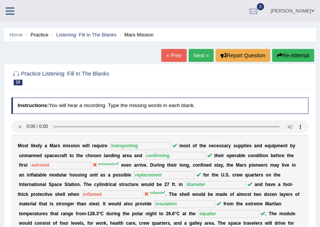
click at [12, 32] on li "Home" at bounding box center [15, 34] width 13 height 7
click at [12, 33] on link "Home" at bounding box center [15, 35] width 13 height 6
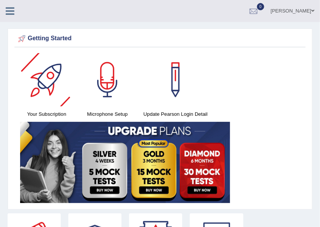
click at [10, 17] on div "[PERSON_NAME] Toggle navigation Username: Shoeb51 Access Type: Online Subscript…" at bounding box center [160, 11] width 320 height 22
click at [10, 9] on icon at bounding box center [10, 11] width 9 height 10
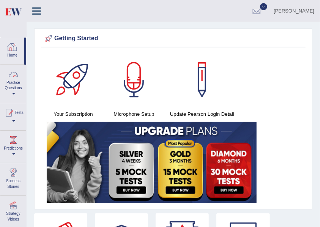
click at [15, 97] on link "Practice Questions" at bounding box center [13, 83] width 26 height 36
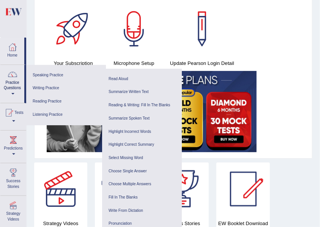
scroll to position [76, 0]
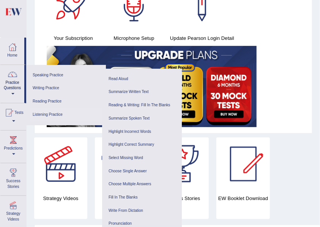
click at [55, 112] on link "Listening Practice" at bounding box center [66, 114] width 72 height 13
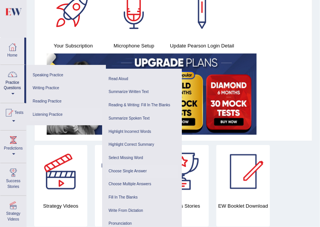
scroll to position [76, 0]
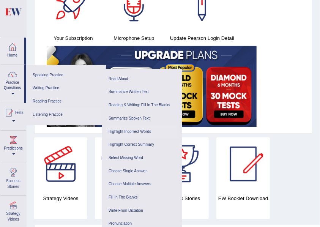
click at [140, 132] on link "Highlight Incorrect Words" at bounding box center [142, 131] width 72 height 13
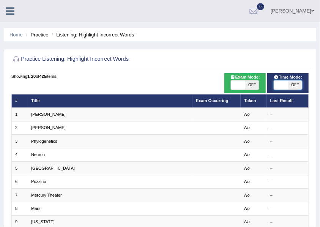
click at [284, 86] on span at bounding box center [281, 85] width 14 height 9
checkbox input "true"
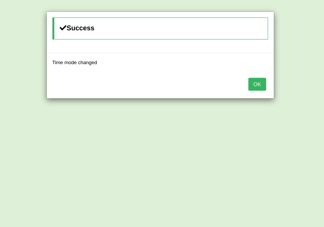
click at [262, 86] on button "OK" at bounding box center [256, 84] width 17 height 13
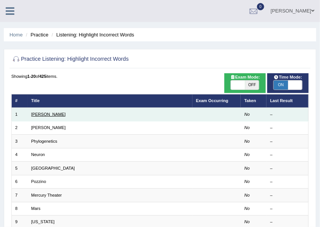
click at [40, 112] on link "[PERSON_NAME]" at bounding box center [48, 114] width 35 height 5
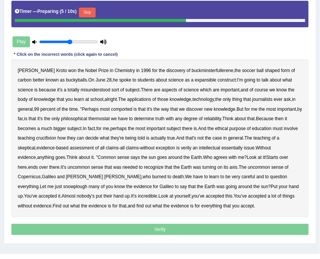
scroll to position [139, 0]
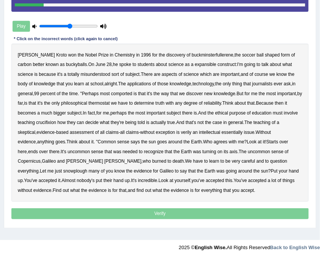
click at [195, 64] on b "expansible" at bounding box center [206, 64] width 22 height 5
click at [255, 74] on b "course" at bounding box center [262, 74] width 14 height 5
click at [122, 93] on b "comported" at bounding box center [121, 93] width 21 height 5
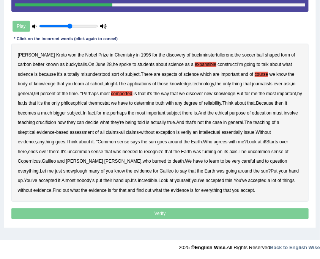
click at [110, 104] on b "thermostat" at bounding box center [98, 103] width 21 height 5
click at [56, 122] on b "crucifixion" at bounding box center [46, 122] width 20 height 5
click at [189, 133] on b "verily" at bounding box center [186, 132] width 11 height 5
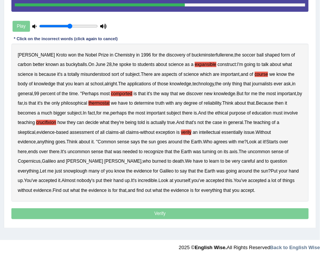
click at [241, 132] on b "essentially" at bounding box center [232, 132] width 21 height 5
click at [87, 169] on b "snowplough" at bounding box center [75, 171] width 24 height 5
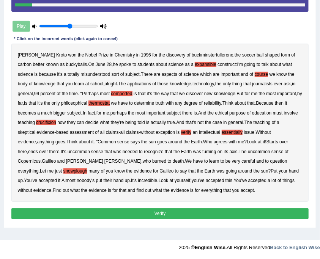
click at [191, 208] on button "Verify" at bounding box center [160, 213] width 298 height 11
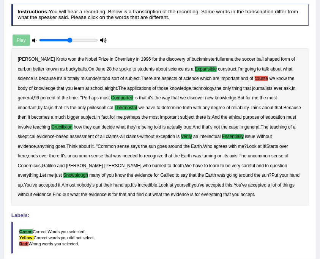
scroll to position [19, 0]
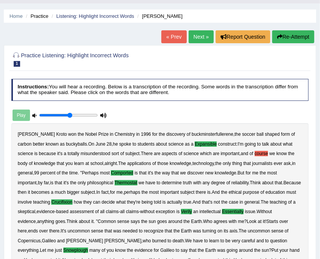
click at [204, 38] on link "Next »" at bounding box center [201, 36] width 25 height 13
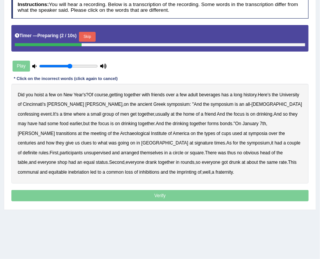
click at [88, 37] on button "Skip" at bounding box center [87, 37] width 16 height 10
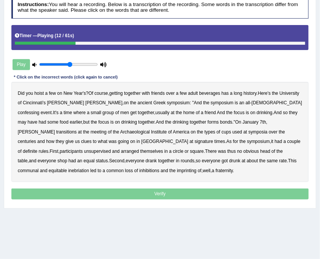
click at [39, 110] on b "confessing" at bounding box center [29, 112] width 22 height 5
click at [245, 124] on div "Did you hoist a few on New Year's ? Of course , getting together with friends o…" at bounding box center [160, 132] width 298 height 100
click at [77, 129] on b "transitions" at bounding box center [66, 131] width 21 height 5
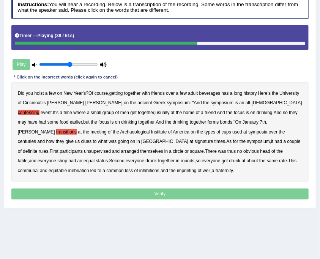
click at [195, 143] on b "signature" at bounding box center [204, 141] width 19 height 5
click at [111, 149] on b "unsupervised" at bounding box center [97, 151] width 27 height 5
click at [67, 158] on b "shop" at bounding box center [62, 160] width 10 height 5
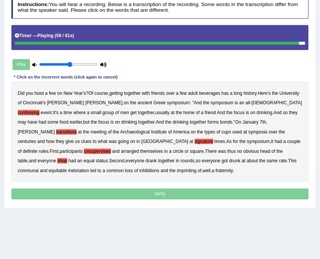
click at [177, 170] on b "imprinting" at bounding box center [187, 170] width 20 height 5
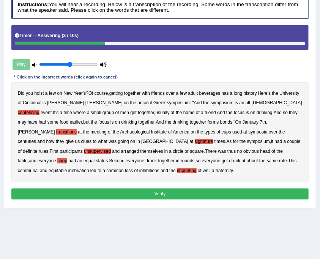
click at [71, 189] on button "Verify" at bounding box center [160, 194] width 298 height 11
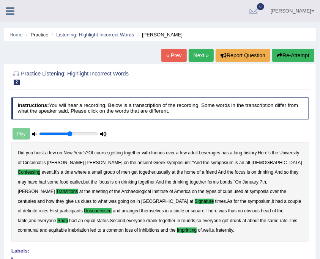
click at [193, 54] on link "Next »" at bounding box center [201, 55] width 25 height 13
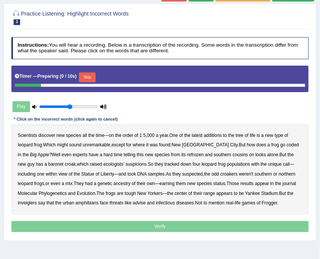
scroll to position [101, 0]
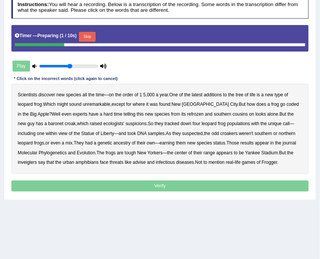
click at [90, 33] on button "Skip" at bounding box center [87, 37] width 16 height 10
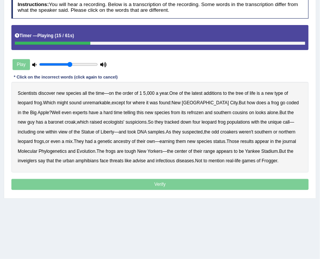
click at [287, 103] on b "coded" at bounding box center [293, 102] width 12 height 5
click at [187, 112] on b "refrozen" at bounding box center [195, 112] width 17 height 5
click at [48, 120] on b "baronet" at bounding box center [55, 122] width 15 height 5
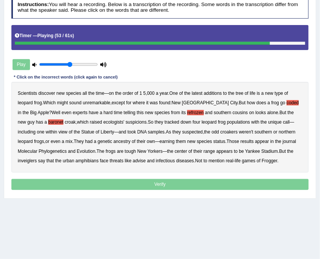
click at [37, 158] on b "inveiglers" at bounding box center [27, 160] width 19 height 5
click at [133, 160] on b "advise" at bounding box center [139, 160] width 13 height 5
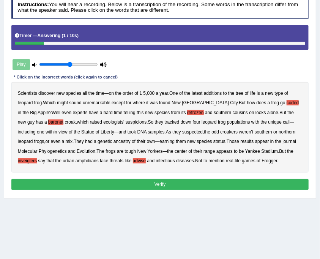
click at [213, 184] on button "Verify" at bounding box center [160, 184] width 298 height 11
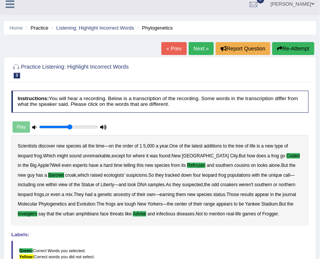
scroll to position [0, 0]
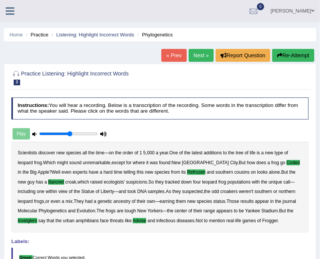
click at [204, 55] on link "Next »" at bounding box center [201, 55] width 25 height 13
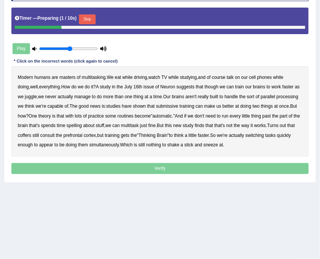
scroll to position [89, 0]
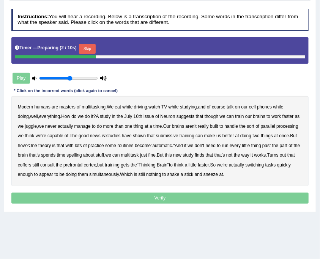
click at [92, 50] on button "Skip" at bounding box center [87, 49] width 16 height 10
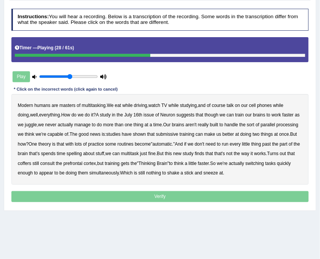
click at [172, 133] on b "submissive" at bounding box center [167, 134] width 22 height 5
click at [31, 162] on b "coffers" at bounding box center [24, 163] width 13 height 5
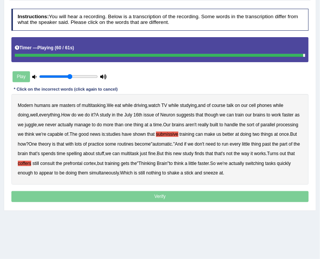
click at [231, 191] on p "Verify" at bounding box center [160, 196] width 298 height 11
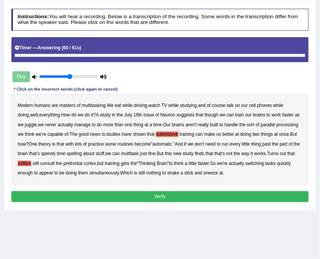
click at [232, 193] on button "Verify" at bounding box center [160, 196] width 298 height 11
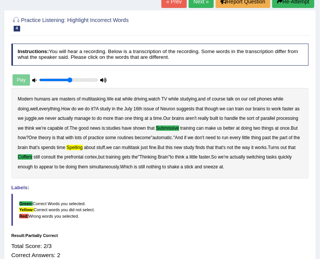
scroll to position [0, 0]
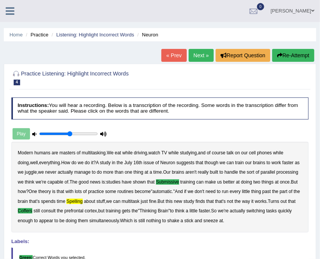
click at [193, 55] on link "Next »" at bounding box center [201, 55] width 25 height 13
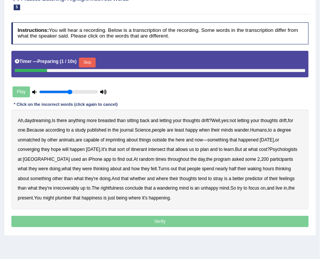
scroll to position [76, 0]
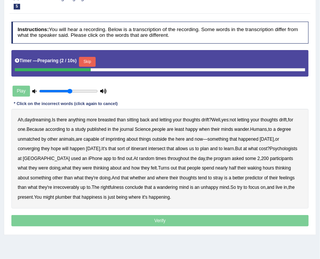
click at [22, 89] on div "Play" at bounding box center [59, 91] width 97 height 16
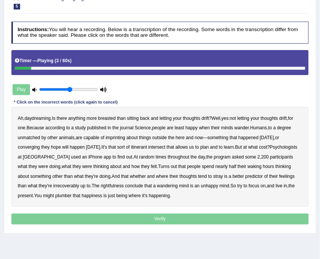
click at [114, 115] on div "Ah , daydreaming . Is there anything more breasted than sitting back and lettin…" at bounding box center [160, 157] width 298 height 100
click at [111, 122] on div "Ah , daydreaming . Is there anything more breasted than sitting back and lettin…" at bounding box center [160, 157] width 298 height 100
click at [111, 118] on b "breasted" at bounding box center [106, 118] width 17 height 5
click at [118, 135] on b "imprinting" at bounding box center [116, 137] width 20 height 5
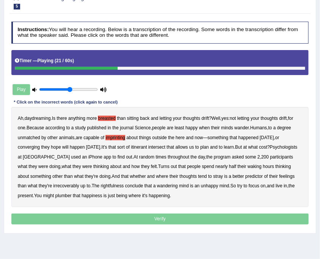
click at [29, 148] on b "converging" at bounding box center [29, 147] width 22 height 5
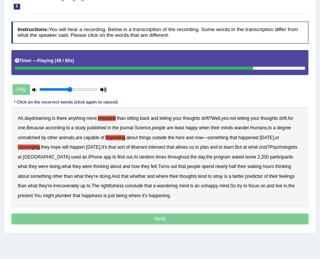
click at [61, 186] on b "irrecoverably" at bounding box center [66, 185] width 26 height 5
click at [117, 187] on b "rightfulness" at bounding box center [112, 185] width 23 height 5
click at [66, 196] on b "plumber" at bounding box center [63, 195] width 16 height 5
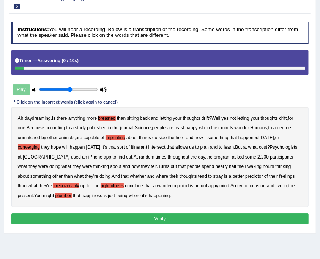
drag, startPoint x: 153, startPoint y: 219, endPoint x: 155, endPoint y: 215, distance: 5.0
click at [153, 219] on button "Verify" at bounding box center [160, 219] width 298 height 11
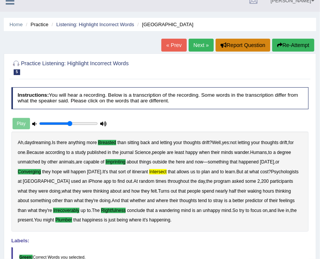
scroll to position [0, 0]
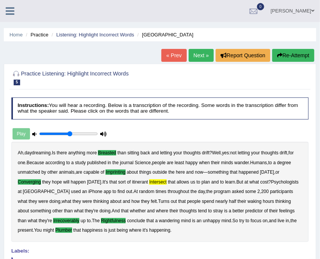
click at [201, 56] on link "Next »" at bounding box center [201, 55] width 25 height 13
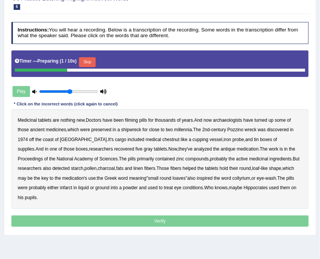
scroll to position [101, 0]
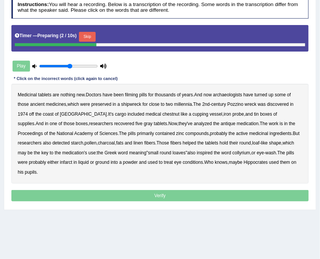
click at [85, 35] on button "Skip" at bounding box center [87, 37] width 16 height 10
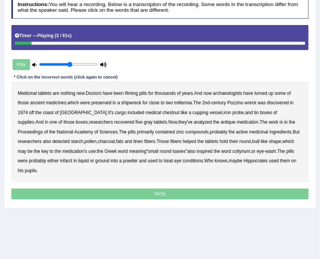
click at [136, 91] on b "filming" at bounding box center [131, 93] width 13 height 5
click at [163, 111] on b "chestnut" at bounding box center [171, 112] width 17 height 5
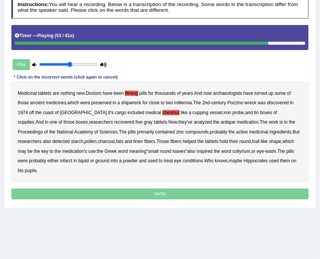
click at [60, 161] on b "infarct" at bounding box center [66, 160] width 12 height 5
click at [254, 189] on p "Verify" at bounding box center [160, 194] width 298 height 11
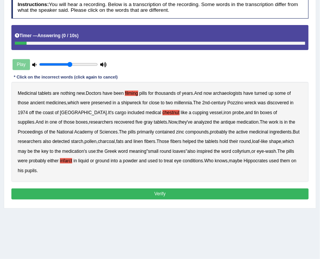
click at [159, 189] on button "Verify" at bounding box center [160, 194] width 298 height 11
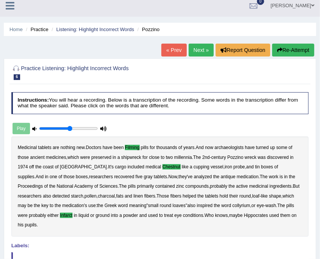
scroll to position [0, 0]
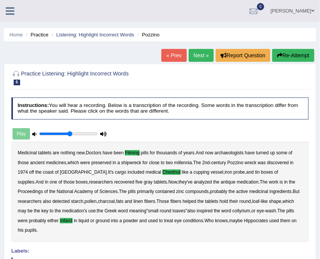
click at [198, 54] on link "Next »" at bounding box center [201, 55] width 25 height 13
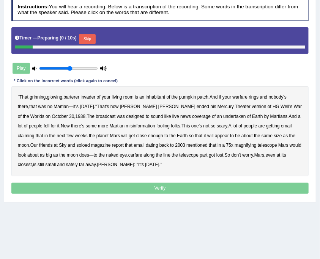
scroll to position [101, 0]
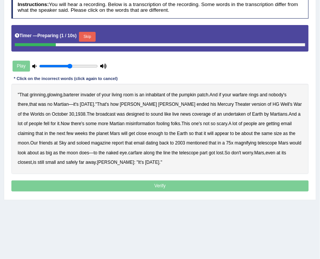
click at [86, 37] on button "Skip" at bounding box center [87, 37] width 16 height 10
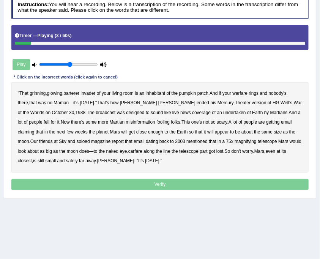
click at [77, 93] on b "barterer" at bounding box center [71, 93] width 16 height 5
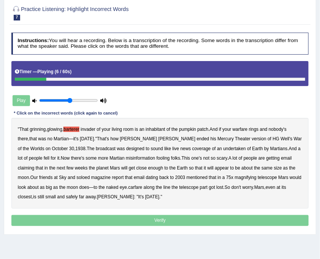
scroll to position [25, 0]
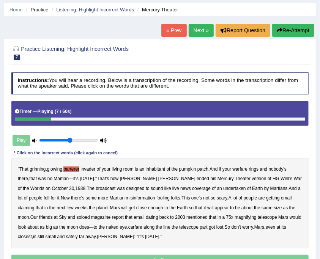
click at [294, 33] on button "Re-Attempt" at bounding box center [293, 30] width 42 height 13
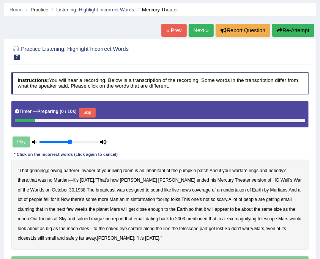
click at [97, 109] on div "Timer — Preparing ( 0 / 10s ) Skip" at bounding box center [160, 112] width 291 height 13
click at [92, 112] on button "Skip" at bounding box center [87, 113] width 16 height 10
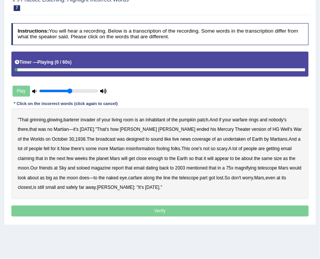
scroll to position [76, 0]
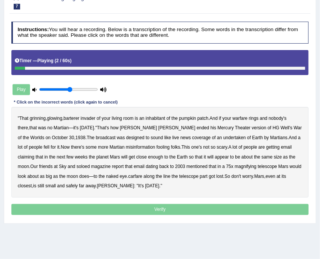
click at [79, 118] on b "barterer" at bounding box center [71, 118] width 16 height 5
click at [242, 119] on b "warfare" at bounding box center [240, 118] width 15 height 5
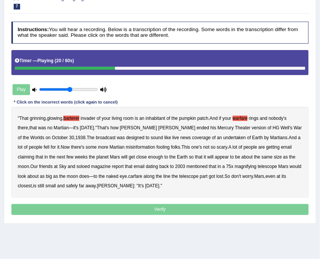
click at [180, 136] on b "news" at bounding box center [185, 137] width 11 height 5
click at [77, 168] on b "soloed" at bounding box center [83, 166] width 13 height 5
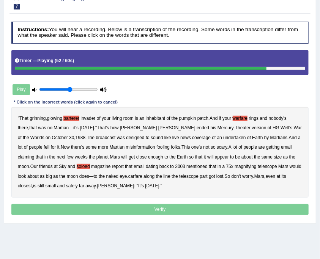
click at [128, 175] on b "carfare" at bounding box center [135, 176] width 14 height 5
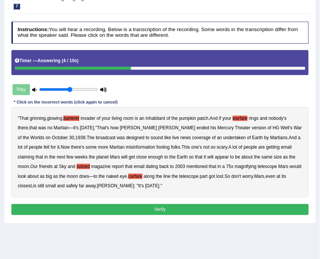
click at [95, 206] on button "Verify" at bounding box center [160, 209] width 298 height 11
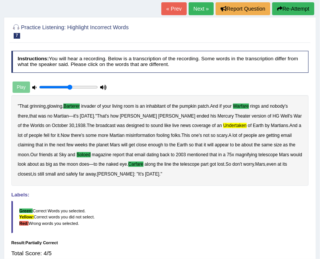
scroll to position [0, 0]
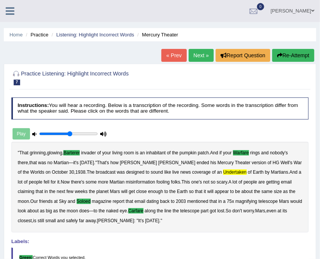
click at [196, 49] on link "Next »" at bounding box center [201, 55] width 25 height 13
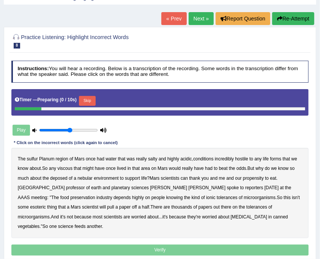
scroll to position [76, 0]
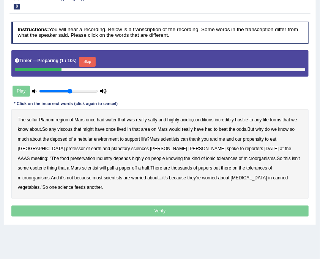
click at [86, 64] on button "Skip" at bounding box center [87, 62] width 16 height 10
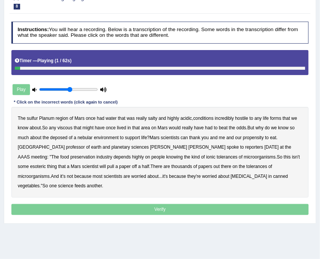
click at [33, 118] on b "sulfur" at bounding box center [32, 118] width 11 height 5
click at [68, 127] on b "viscous" at bounding box center [64, 127] width 15 height 5
click at [62, 129] on b "viscous" at bounding box center [64, 127] width 15 height 5
click at [66, 127] on b "viscous" at bounding box center [64, 127] width 15 height 5
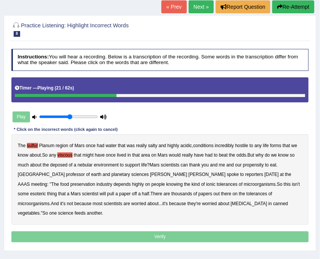
scroll to position [0, 0]
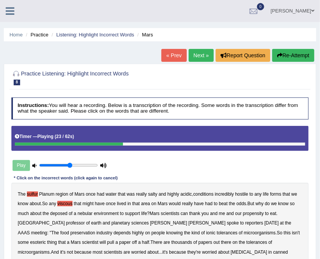
click at [290, 61] on button "Re-Attempt" at bounding box center [293, 55] width 42 height 13
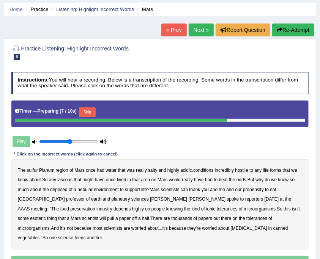
scroll to position [101, 0]
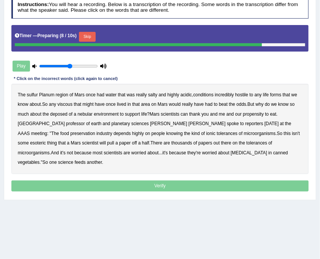
click at [91, 37] on button "Skip" at bounding box center [87, 37] width 16 height 10
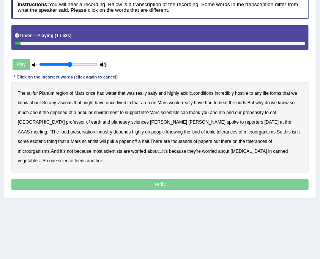
click at [34, 92] on b "sulfur" at bounding box center [32, 93] width 11 height 5
click at [63, 102] on b "viscous" at bounding box center [64, 102] width 15 height 5
click at [54, 111] on b "deposed" at bounding box center [58, 112] width 17 height 5
click at [81, 111] on b "nebular" at bounding box center [84, 112] width 15 height 5
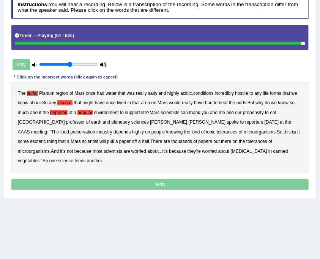
click at [205, 179] on p "Verify" at bounding box center [160, 184] width 298 height 11
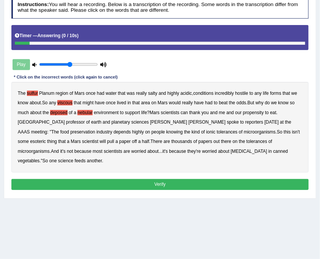
click at [166, 179] on button "Verify" at bounding box center [160, 184] width 298 height 11
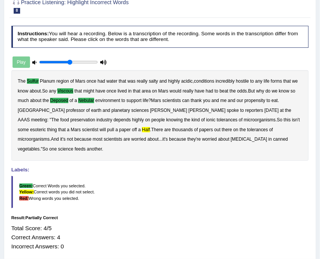
scroll to position [0, 0]
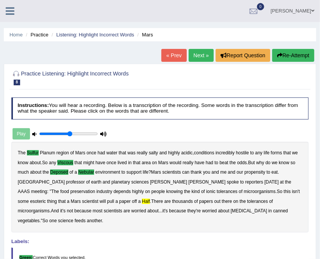
click at [195, 58] on link "Next »" at bounding box center [201, 55] width 25 height 13
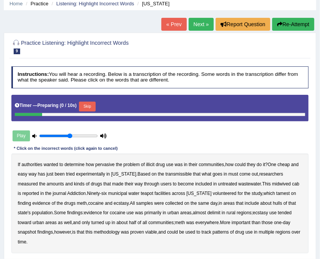
scroll to position [101, 0]
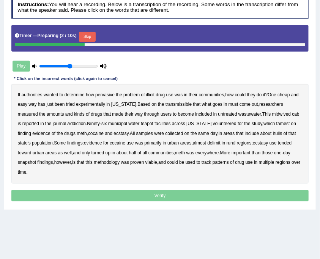
click at [95, 36] on button "Skip" at bounding box center [87, 37] width 16 height 10
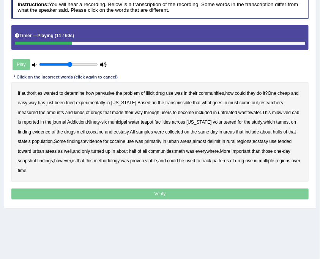
click at [171, 103] on b "transmissible" at bounding box center [179, 102] width 26 height 5
click at [272, 112] on b "midwived" at bounding box center [281, 112] width 19 height 5
click at [141, 120] on b "teapot" at bounding box center [147, 122] width 13 height 5
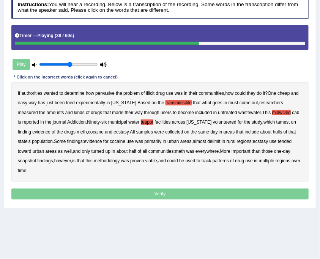
click at [273, 131] on b "hulls" at bounding box center [277, 131] width 9 height 5
click at [207, 141] on b "delimit" at bounding box center [213, 141] width 13 height 5
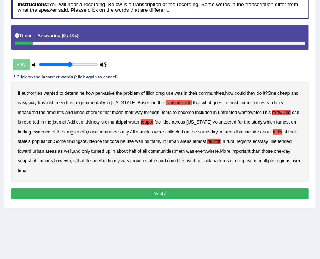
click at [215, 189] on button "Verify" at bounding box center [160, 194] width 298 height 11
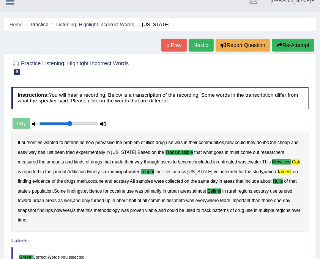
scroll to position [0, 0]
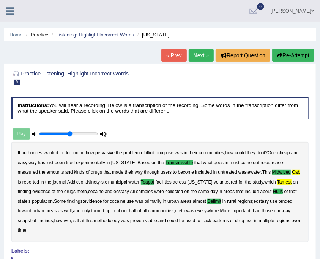
click at [204, 56] on link "Next »" at bounding box center [201, 55] width 25 height 13
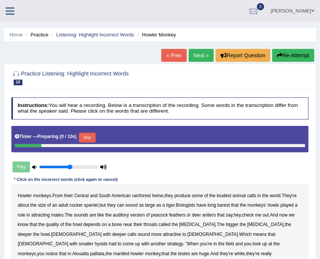
scroll to position [126, 0]
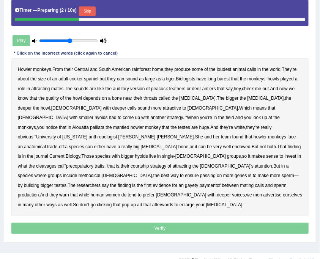
click at [93, 11] on button "Skip" at bounding box center [87, 11] width 16 height 10
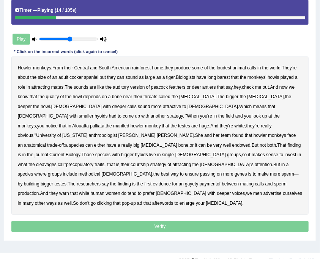
click at [224, 77] on b "barest" at bounding box center [224, 77] width 13 height 5
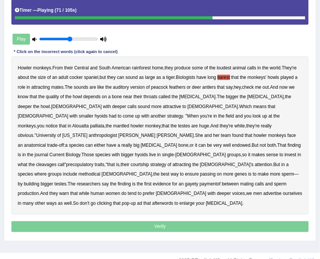
click at [57, 162] on b "cleavages" at bounding box center [46, 164] width 21 height 5
click at [101, 172] on b "methodical" at bounding box center [90, 174] width 22 height 5
click at [185, 182] on b "gayety" at bounding box center [191, 184] width 13 height 5
click at [200, 182] on b "paymentof" at bounding box center [210, 184] width 21 height 5
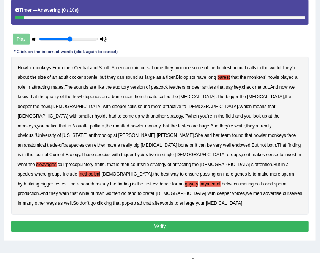
click at [112, 221] on button "Verify" at bounding box center [160, 226] width 298 height 11
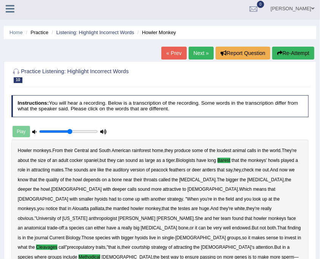
scroll to position [0, 0]
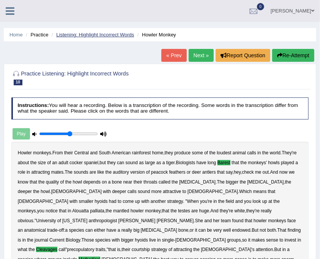
click at [78, 33] on link "Listening: Highlight Incorrect Words" at bounding box center [95, 35] width 78 height 6
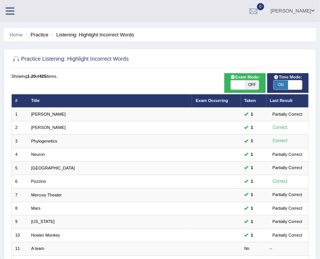
click at [41, 31] on ul "Home Practice Listening: Highlight Incorrect Words" at bounding box center [160, 34] width 313 height 13
click at [41, 36] on li "Practice" at bounding box center [36, 34] width 24 height 7
click at [6, 6] on icon at bounding box center [10, 11] width 9 height 10
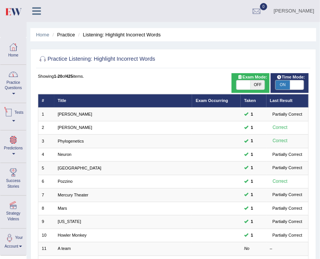
click at [12, 81] on link "Practice Questions" at bounding box center [13, 83] width 26 height 36
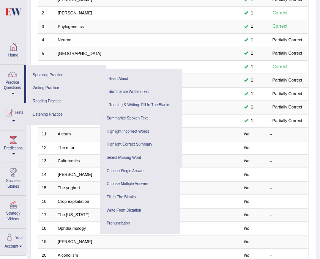
scroll to position [126, 0]
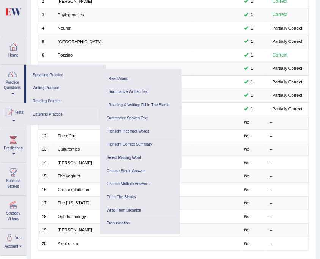
click at [120, 209] on link "Write From Dictation" at bounding box center [140, 210] width 72 height 13
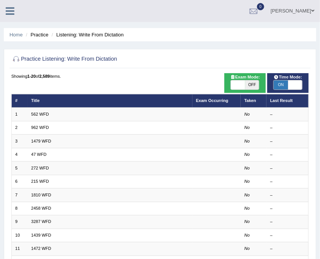
click at [295, 84] on span at bounding box center [295, 85] width 14 height 9
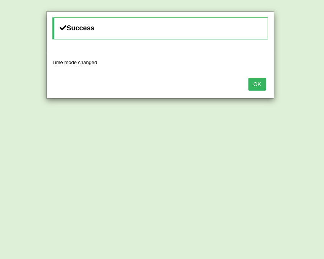
click at [295, 84] on div "Success Time mode changed OK" at bounding box center [162, 129] width 324 height 259
click at [256, 81] on button "OK" at bounding box center [256, 84] width 17 height 13
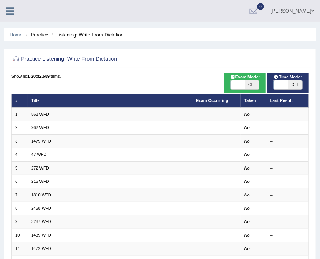
click at [292, 84] on span "OFF" at bounding box center [295, 85] width 14 height 9
checkbox input "true"
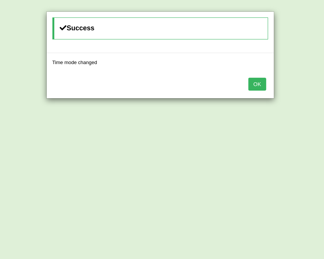
click at [261, 85] on button "OK" at bounding box center [256, 84] width 17 height 13
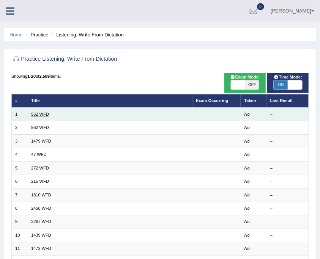
click at [45, 116] on link "562 WFD" at bounding box center [40, 114] width 18 height 5
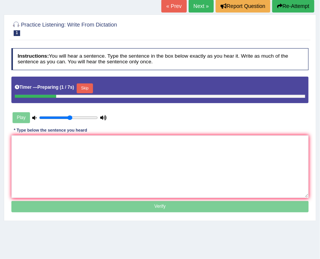
scroll to position [51, 0]
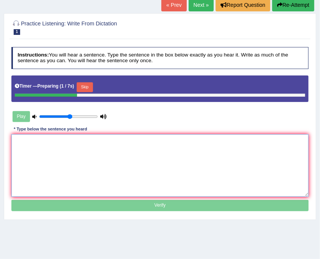
click at [145, 160] on textarea at bounding box center [160, 165] width 298 height 63
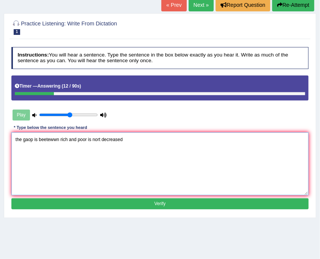
drag, startPoint x: 17, startPoint y: 137, endPoint x: 25, endPoint y: 144, distance: 10.8
click at [17, 137] on textarea "the gaop is beetewwn rich and poor is nort decreased" at bounding box center [160, 164] width 298 height 63
click at [31, 139] on textarea "The gap is between rich and poor is not decreased." at bounding box center [160, 164] width 298 height 63
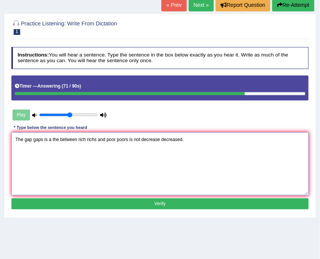
type textarea "The gap gaps is a the between rich richs and poor poors is not decrease decreas…"
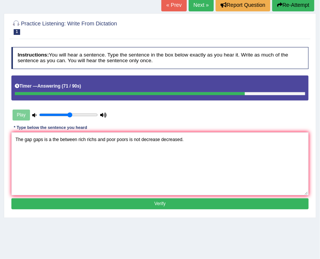
click at [128, 202] on button "Verify" at bounding box center [160, 204] width 298 height 11
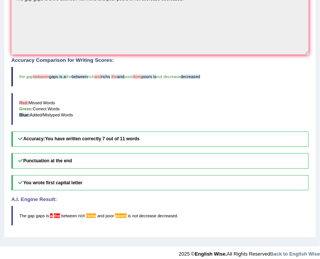
scroll to position [193, 0]
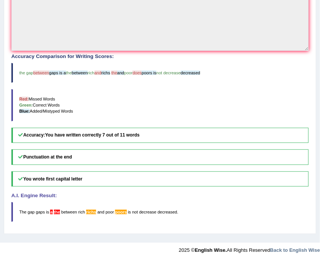
click at [21, 133] on icon at bounding box center [20, 135] width 6 height 5
click at [39, 154] on h5 "Punctuation at the end" at bounding box center [160, 158] width 298 height 16
click at [58, 133] on b "You have written correctly 7 out of 11 words" at bounding box center [92, 135] width 95 height 5
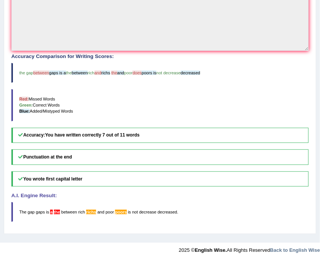
click at [58, 133] on b "You have written correctly 7 out of 11 words" at bounding box center [92, 135] width 95 height 5
click at [61, 130] on h5 "Accuracy: You have written correctly 7 out of 11 words" at bounding box center [160, 136] width 298 height 16
click at [63, 130] on h5 "Accuracy: You have written correctly 7 out of 11 words" at bounding box center [160, 136] width 298 height 16
click at [65, 130] on h5 "Accuracy: You have written correctly 7 out of 11 words" at bounding box center [160, 136] width 298 height 16
click at [22, 130] on h5 "Accuracy: You have written correctly 7 out of 11 words" at bounding box center [160, 136] width 298 height 16
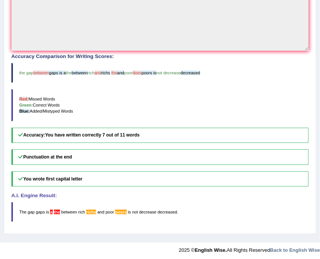
click at [22, 130] on h5 "Accuracy: You have written correctly 7 out of 11 words" at bounding box center [160, 136] width 298 height 16
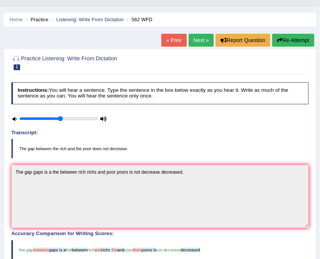
scroll to position [0, 0]
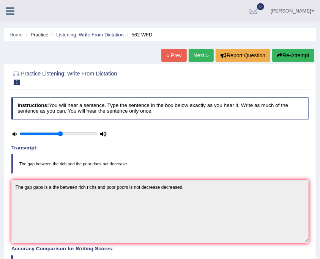
click at [194, 55] on link "Next »" at bounding box center [201, 55] width 25 height 13
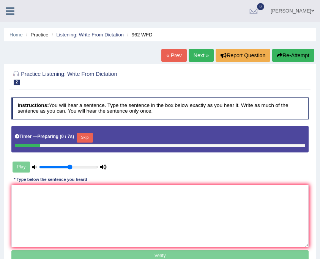
click at [194, 197] on textarea at bounding box center [160, 216] width 298 height 63
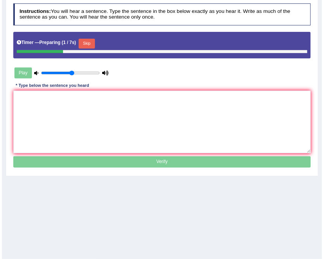
scroll to position [101, 0]
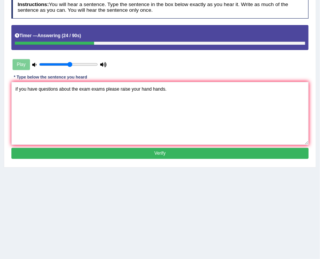
click at [16, 91] on textarea "if you have questions about the exam exams please raise your hand hands." at bounding box center [160, 113] width 298 height 63
click at [173, 88] on textarea "If you have any question questions about in the exam exams please raise your ha…" at bounding box center [160, 113] width 298 height 63
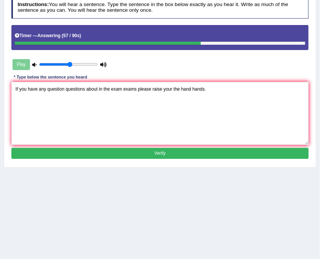
type textarea "If you have any question questions about in the exam exams please raise your th…"
click at [183, 153] on button "Verify" at bounding box center [160, 153] width 298 height 11
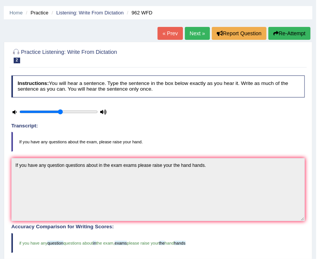
scroll to position [15, 0]
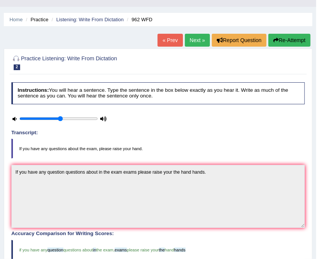
click at [197, 35] on link "Next »" at bounding box center [197, 40] width 25 height 13
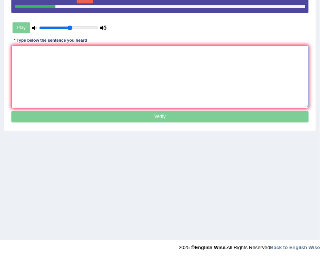
click at [131, 77] on textarea at bounding box center [160, 77] width 298 height 63
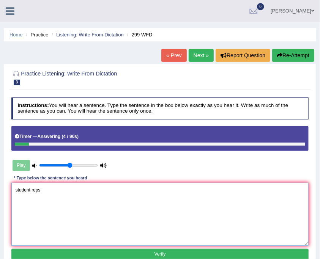
type textarea "student reps"
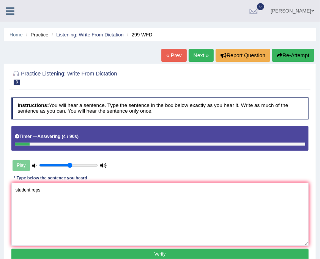
click at [12, 35] on link "Home" at bounding box center [15, 35] width 13 height 6
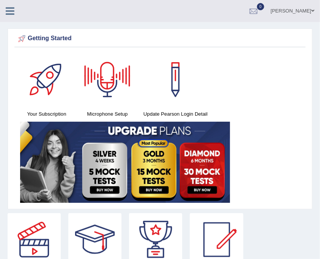
click at [13, 10] on icon at bounding box center [10, 11] width 9 height 10
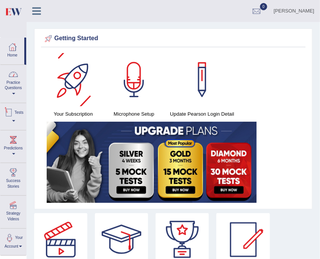
click at [19, 83] on link "Practice Questions" at bounding box center [13, 83] width 26 height 36
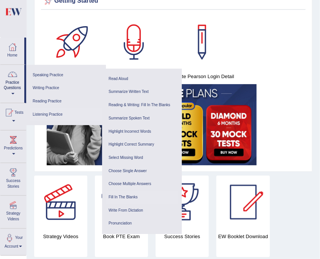
scroll to position [101, 0]
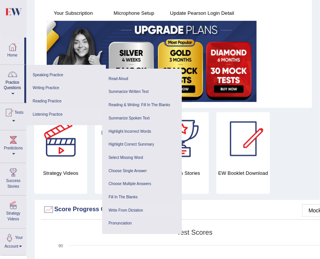
click at [134, 208] on link "Write From Dictation" at bounding box center [142, 210] width 72 height 13
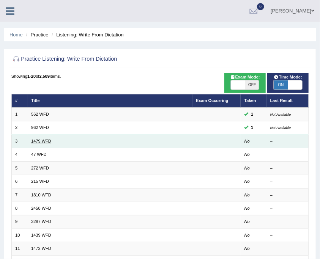
click at [39, 139] on link "1479 WFD" at bounding box center [41, 141] width 20 height 5
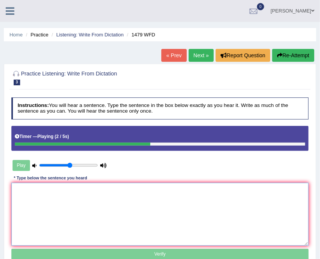
click at [173, 191] on textarea at bounding box center [160, 214] width 298 height 63
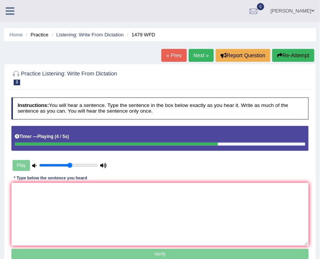
click at [290, 52] on button "Re-Attempt" at bounding box center [293, 55] width 42 height 13
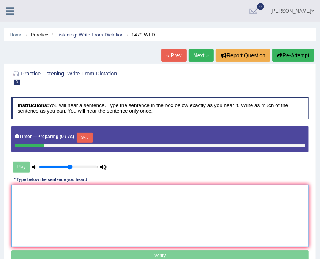
click at [150, 211] on textarea at bounding box center [160, 216] width 298 height 63
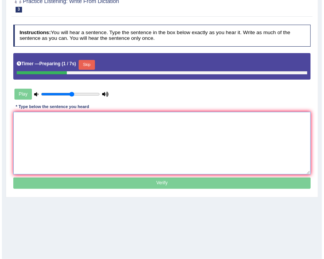
scroll to position [76, 0]
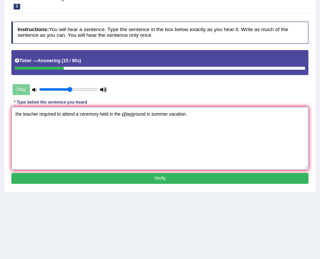
drag, startPoint x: 16, startPoint y: 114, endPoint x: 32, endPoint y: 134, distance: 25.7
click at [16, 114] on textarea "the teacher required to attend a ceremory held in the p[layground in summer vac…" at bounding box center [160, 138] width 298 height 63
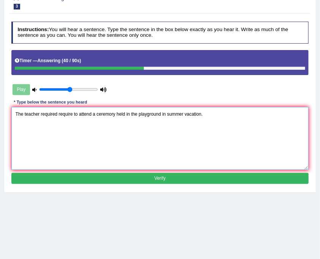
click at [158, 114] on textarea "The teacher required require to attend a ceremory held in the playground in sum…" at bounding box center [160, 138] width 298 height 63
click at [164, 111] on textarea "The teacher required require to attend a ceremory held in the playground in sum…" at bounding box center [160, 138] width 298 height 63
click at [167, 114] on textarea "The teacher required require to attend a ceremory held in the playground in sum…" at bounding box center [160, 138] width 298 height 63
type textarea "The teacher required require to attend a ceremory held in the playground in a s…"
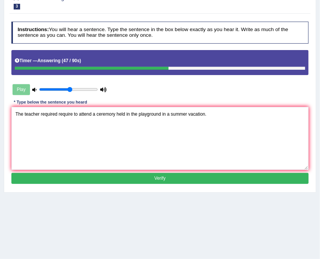
click at [134, 174] on button "Verify" at bounding box center [160, 178] width 298 height 11
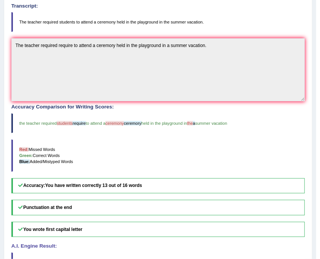
scroll to position [193, 0]
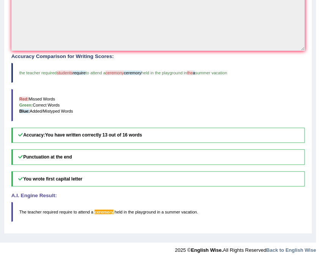
click at [137, 138] on h5 "Accuracy: You have written correctly 13 out of 16 words" at bounding box center [158, 136] width 294 height 16
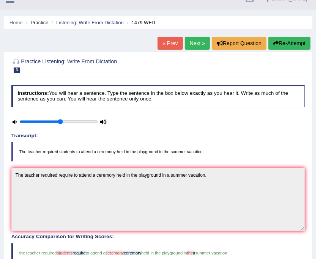
scroll to position [0, 0]
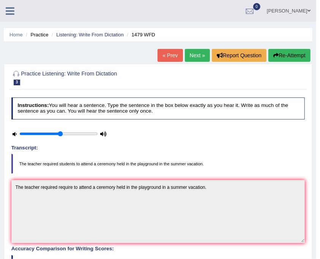
click at [191, 57] on link "Next »" at bounding box center [197, 55] width 25 height 13
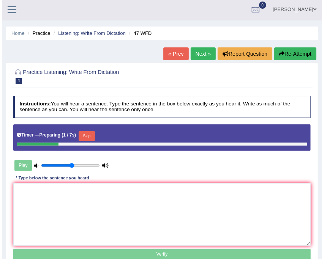
scroll to position [101, 0]
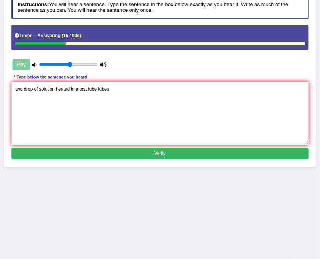
click at [16, 90] on textarea "two drop of solution heated in a test tube tubes" at bounding box center [160, 113] width 298 height 63
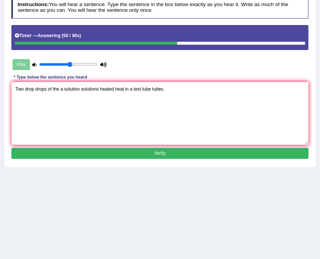
type textarea "Two drop drops of the a solution solutions heated heat in a test tube tubes."
click at [58, 148] on button "Verify" at bounding box center [160, 153] width 298 height 11
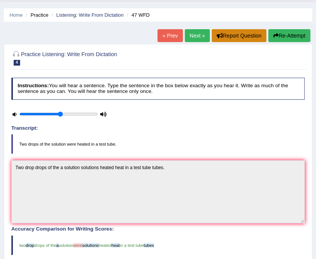
scroll to position [0, 0]
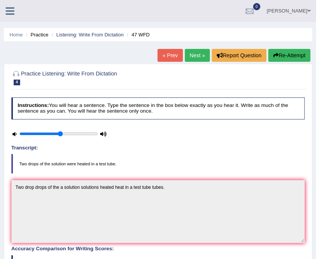
click at [206, 54] on link "Next »" at bounding box center [197, 55] width 25 height 13
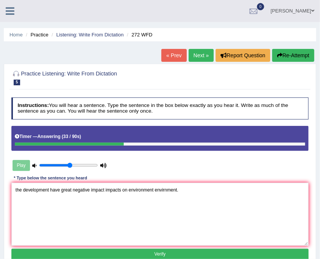
click at [16, 192] on textarea "the development have great negative impact impacts on environment envirnment." at bounding box center [160, 214] width 298 height 63
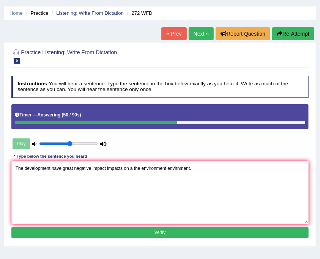
scroll to position [139, 0]
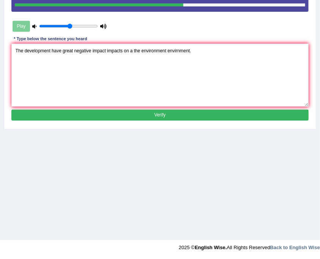
click at [50, 52] on textarea "The development have great negative impact impacts on a the environment envirnm…" at bounding box center [160, 75] width 298 height 63
type textarea "The development have great negative impact impacts on a the environment envirnm…"
click at [93, 110] on button "Verify" at bounding box center [160, 115] width 298 height 11
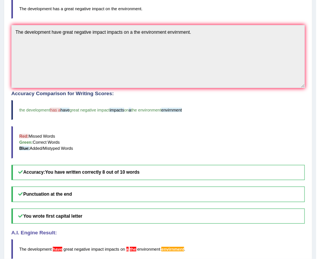
scroll to position [193, 0]
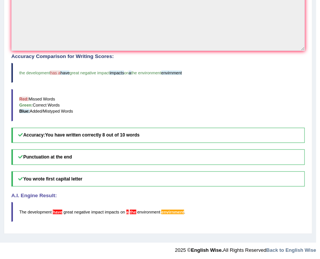
click at [134, 210] on span "the" at bounding box center [133, 212] width 6 height 5
click at [135, 210] on span "the" at bounding box center [133, 212] width 6 height 5
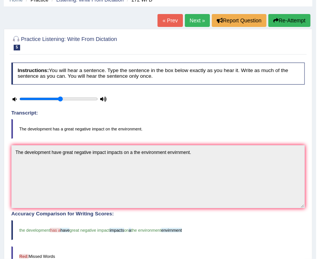
scroll to position [0, 0]
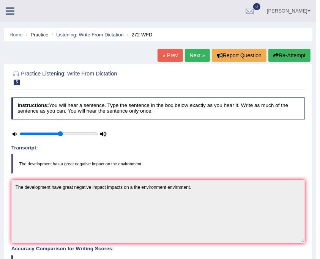
click at [196, 55] on link "Next »" at bounding box center [197, 55] width 25 height 13
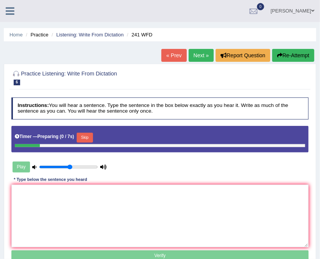
click at [123, 211] on textarea at bounding box center [160, 216] width 298 height 63
click at [123, 208] on textarea at bounding box center [160, 216] width 298 height 63
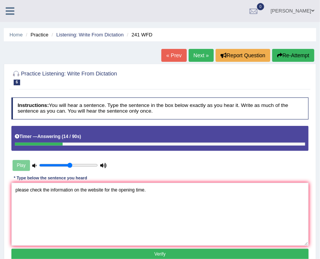
click at [17, 191] on textarea "please check the information on the website for the opening time." at bounding box center [160, 214] width 298 height 63
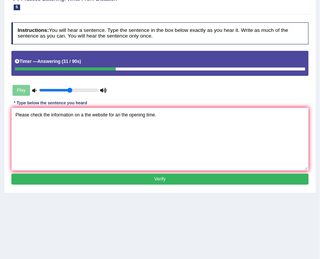
scroll to position [76, 0]
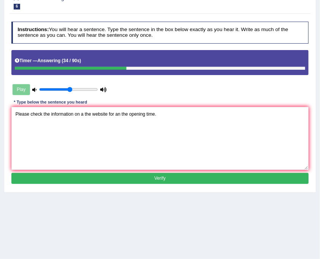
click at [42, 114] on textarea "Please check the information on a the website for an the opening time." at bounding box center [160, 138] width 298 height 63
type textarea "Please check a the information on a the website for an the opening time."
click at [125, 174] on button "Verify" at bounding box center [160, 178] width 298 height 11
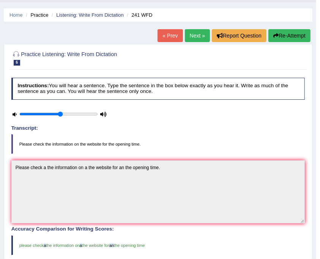
scroll to position [0, 0]
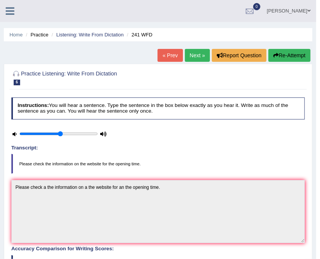
click at [203, 57] on link "Next »" at bounding box center [197, 55] width 25 height 13
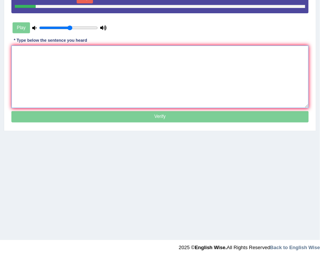
click at [119, 79] on textarea at bounding box center [160, 77] width 298 height 63
click at [118, 81] on textarea at bounding box center [160, 77] width 298 height 63
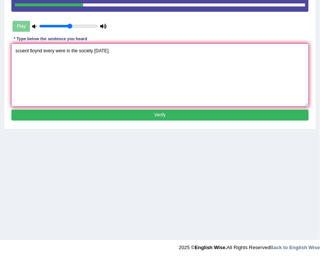
drag, startPoint x: 27, startPoint y: 49, endPoint x: 20, endPoint y: 52, distance: 7.8
click at [20, 52] on textarea "scuent fioynd every were in the society today." at bounding box center [160, 75] width 298 height 63
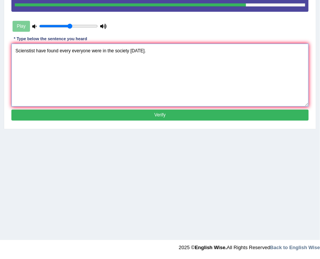
click at [33, 55] on textarea "Scienstist have found every everyone were in the society today." at bounding box center [160, 75] width 298 height 63
type textarea "Scienstist have found every everyone were in the society today."
click at [21, 23] on div "Play" at bounding box center [59, 26] width 97 height 16
click at [24, 23] on div "Play" at bounding box center [59, 26] width 97 height 16
click at [26, 27] on div "Play" at bounding box center [59, 26] width 97 height 16
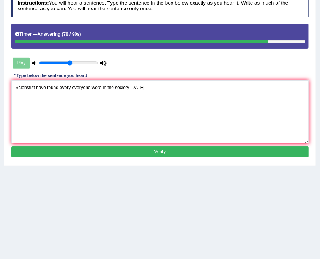
scroll to position [38, 0]
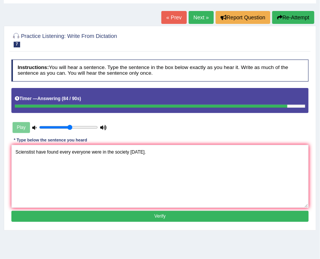
click at [119, 219] on button "Verify" at bounding box center [160, 216] width 298 height 11
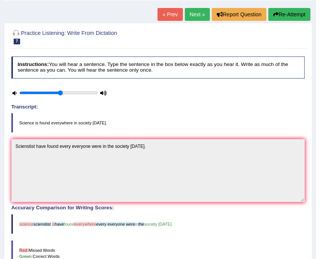
scroll to position [0, 0]
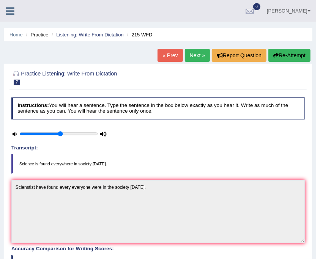
click at [16, 36] on link "Home" at bounding box center [15, 35] width 13 height 6
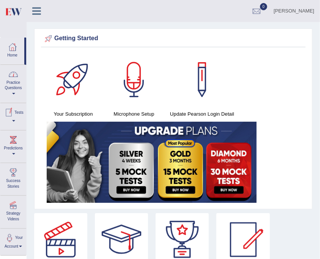
click at [13, 74] on div at bounding box center [13, 74] width 11 height 11
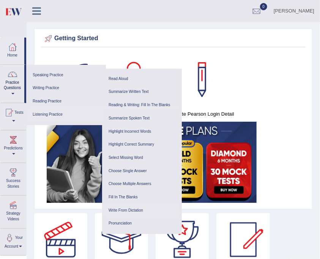
click at [132, 208] on link "Write From Dictation" at bounding box center [142, 210] width 72 height 13
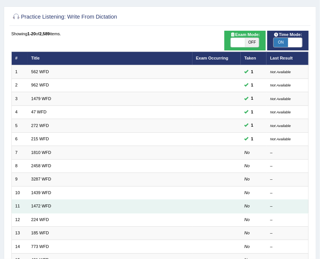
scroll to position [28, 0]
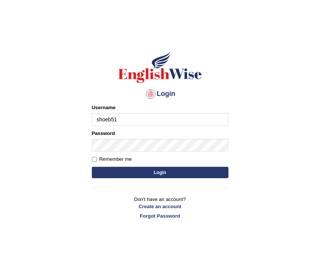
type input "shoeb51"
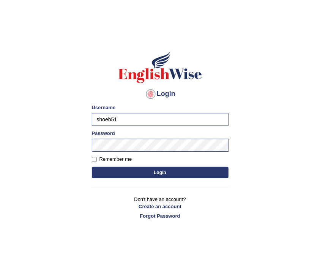
click at [169, 174] on button "Login" at bounding box center [160, 172] width 137 height 11
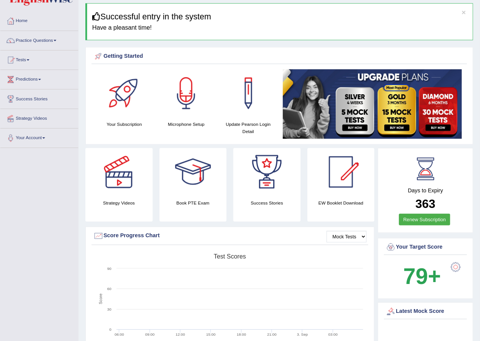
scroll to position [25, 0]
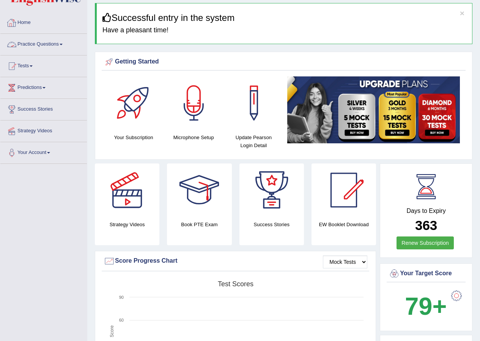
click at [27, 44] on link "Practice Questions" at bounding box center [43, 43] width 87 height 19
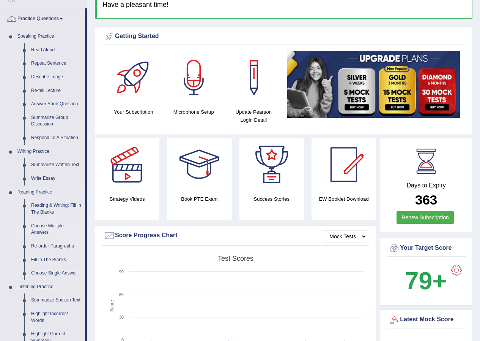
scroll to position [63, 0]
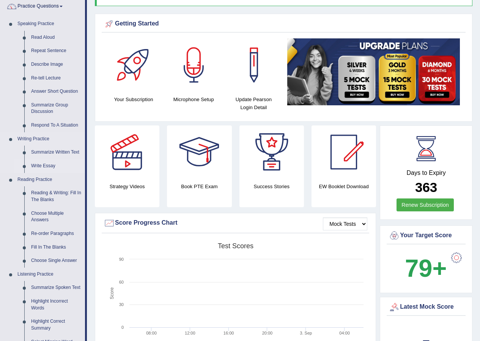
click at [38, 162] on link "Write Essay" at bounding box center [56, 166] width 57 height 14
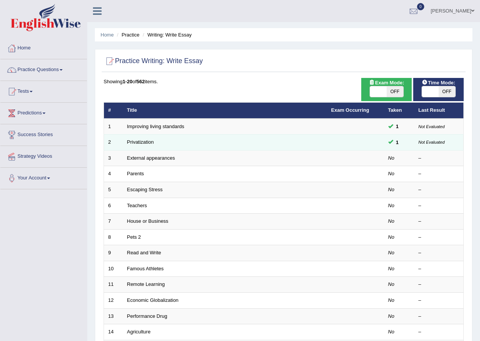
click at [431, 143] on small "Not Evaluated" at bounding box center [432, 142] width 26 height 5
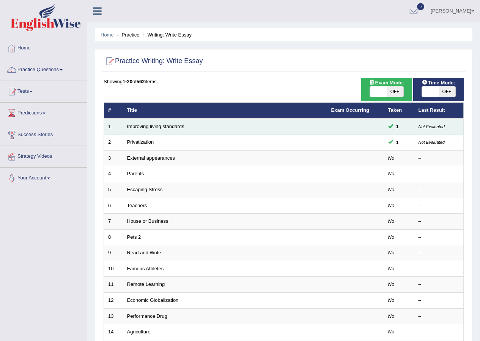
click at [435, 128] on small "Not Evaluated" at bounding box center [432, 126] width 26 height 5
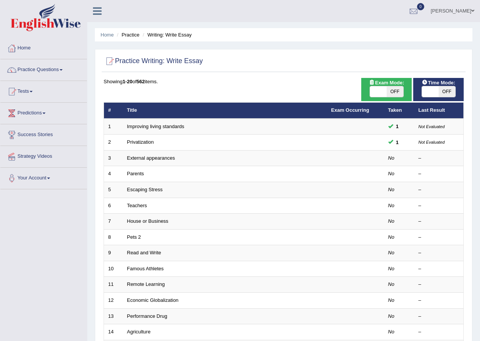
click at [379, 90] on span at bounding box center [378, 91] width 17 height 11
checkbox input "true"
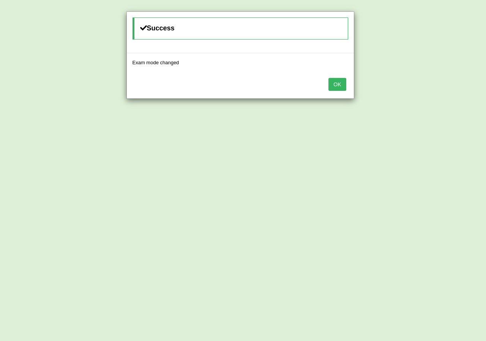
click at [347, 81] on div "OK" at bounding box center [240, 85] width 227 height 27
click at [343, 82] on button "OK" at bounding box center [336, 84] width 17 height 13
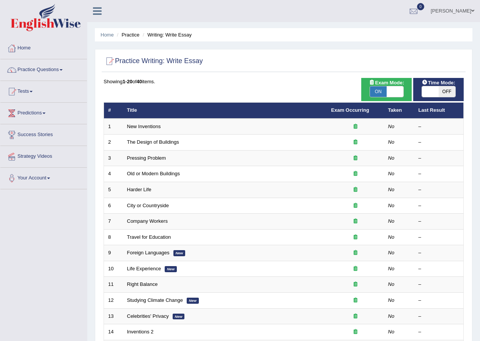
click at [444, 83] on span "Time Mode:" at bounding box center [438, 83] width 39 height 8
click at [444, 87] on span "OFF" at bounding box center [447, 91] width 17 height 11
checkbox input "true"
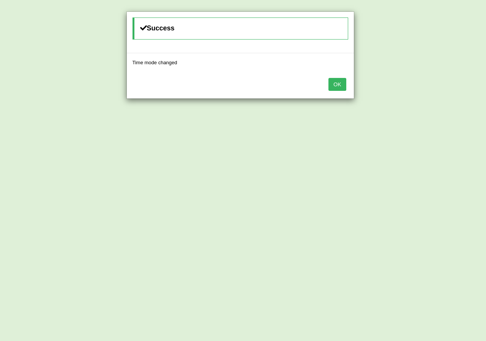
click at [332, 87] on button "OK" at bounding box center [336, 84] width 17 height 13
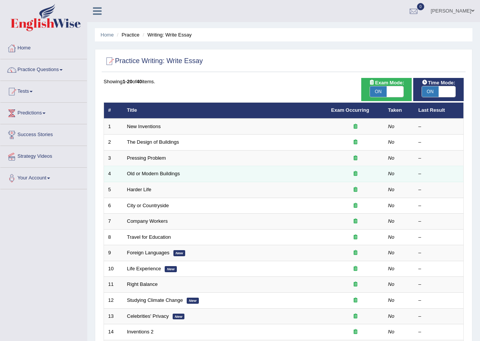
scroll to position [76, 0]
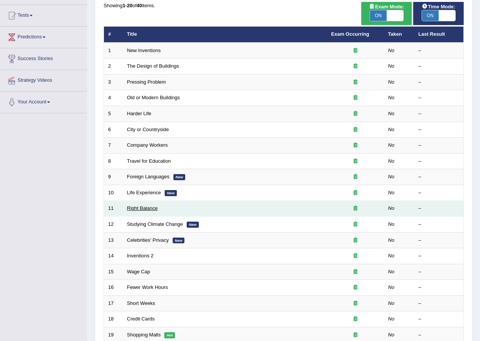
click at [143, 207] on link "Right Balance" at bounding box center [142, 208] width 31 height 6
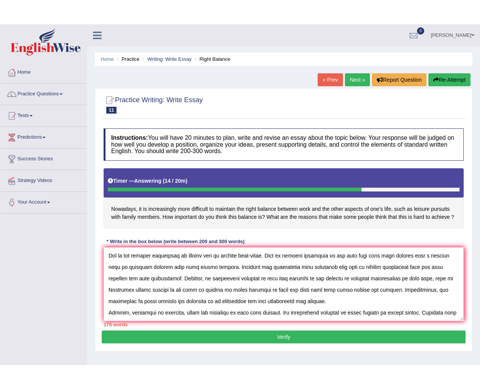
scroll to position [41, 0]
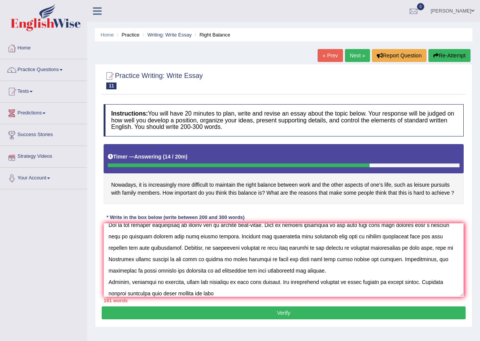
click at [159, 295] on textarea at bounding box center [284, 260] width 360 height 74
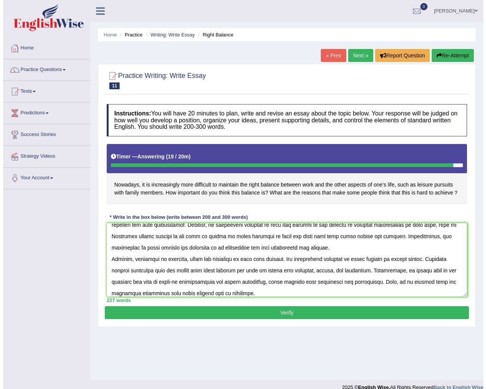
scroll to position [75, 0]
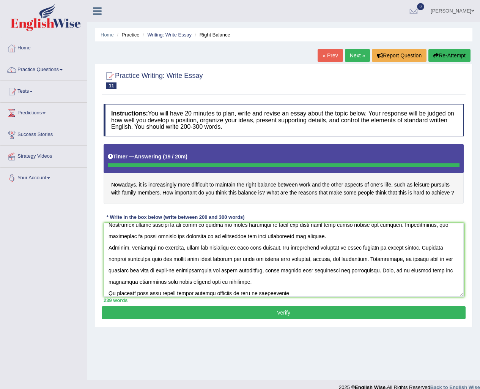
type textarea "The increasing influence of right balance on our lives has ignited numerous dis…"
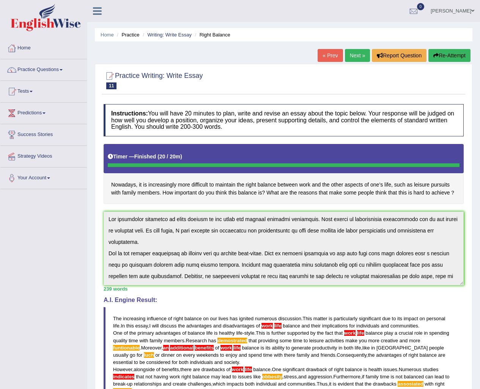
scroll to position [0, 0]
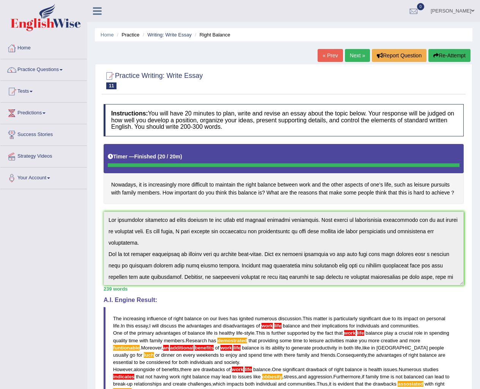
click at [436, 165] on div at bounding box center [284, 165] width 352 height 4
